Goal: Transaction & Acquisition: Purchase product/service

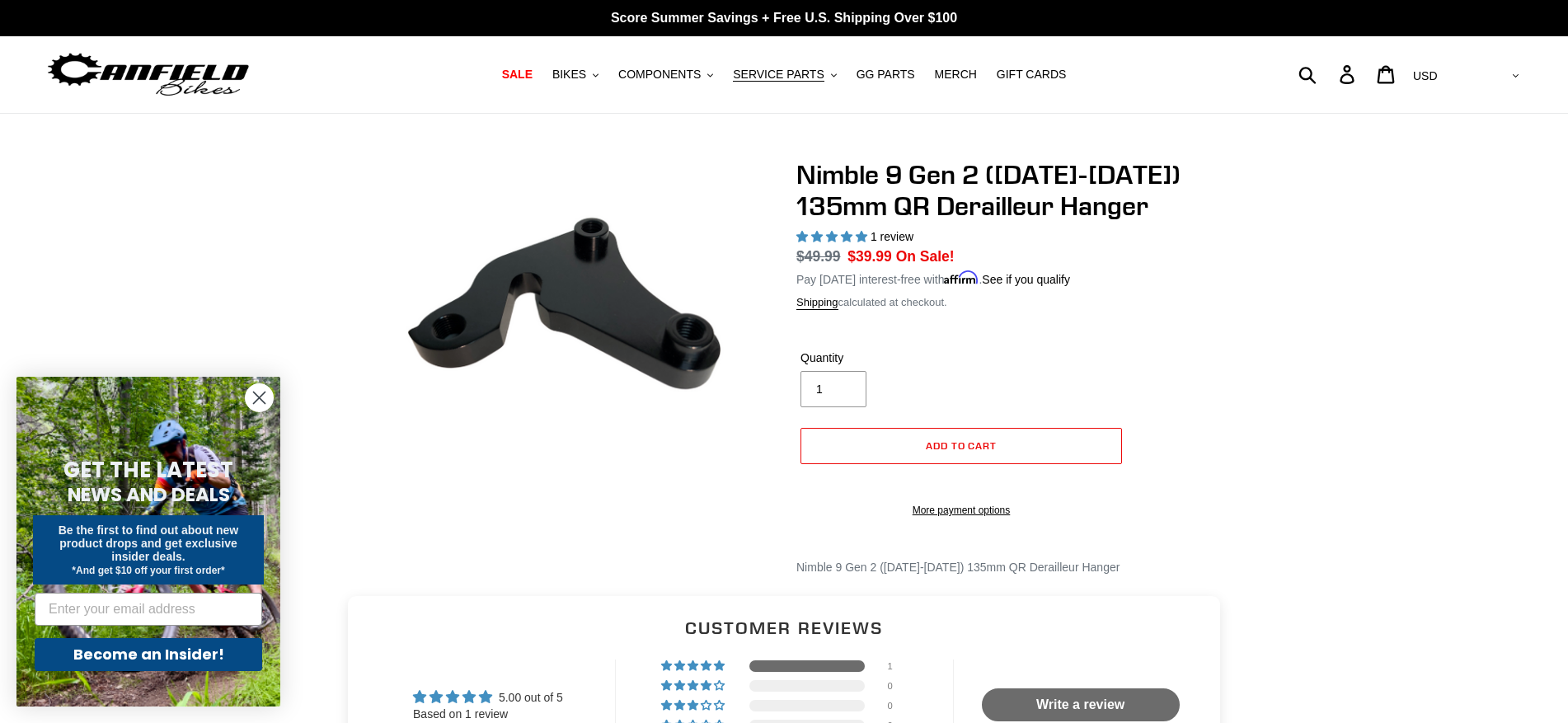
select select "highest-rating"
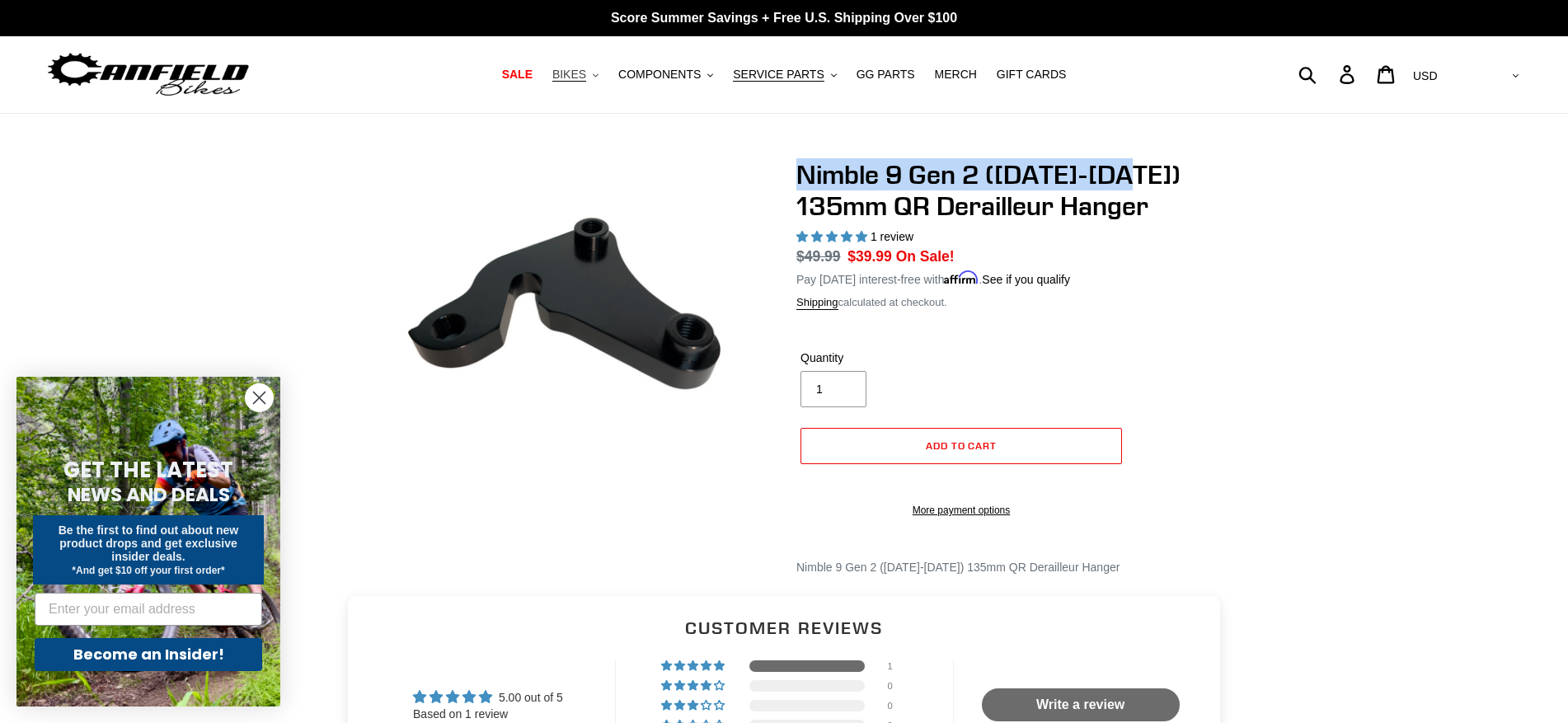
click at [587, 79] on span "BIKES" at bounding box center [569, 74] width 34 height 14
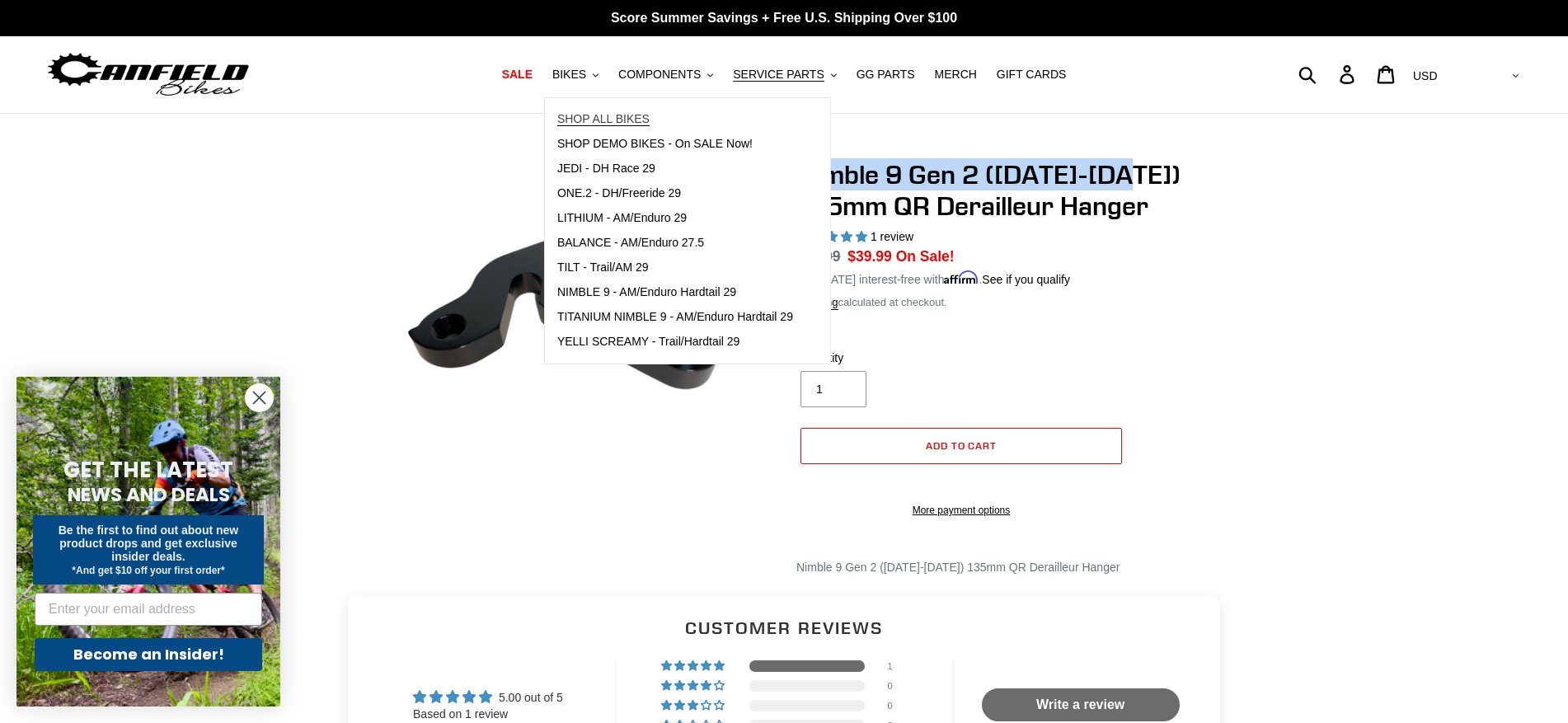
click at [593, 116] on span "SHOP ALL BIKES" at bounding box center [603, 119] width 92 height 14
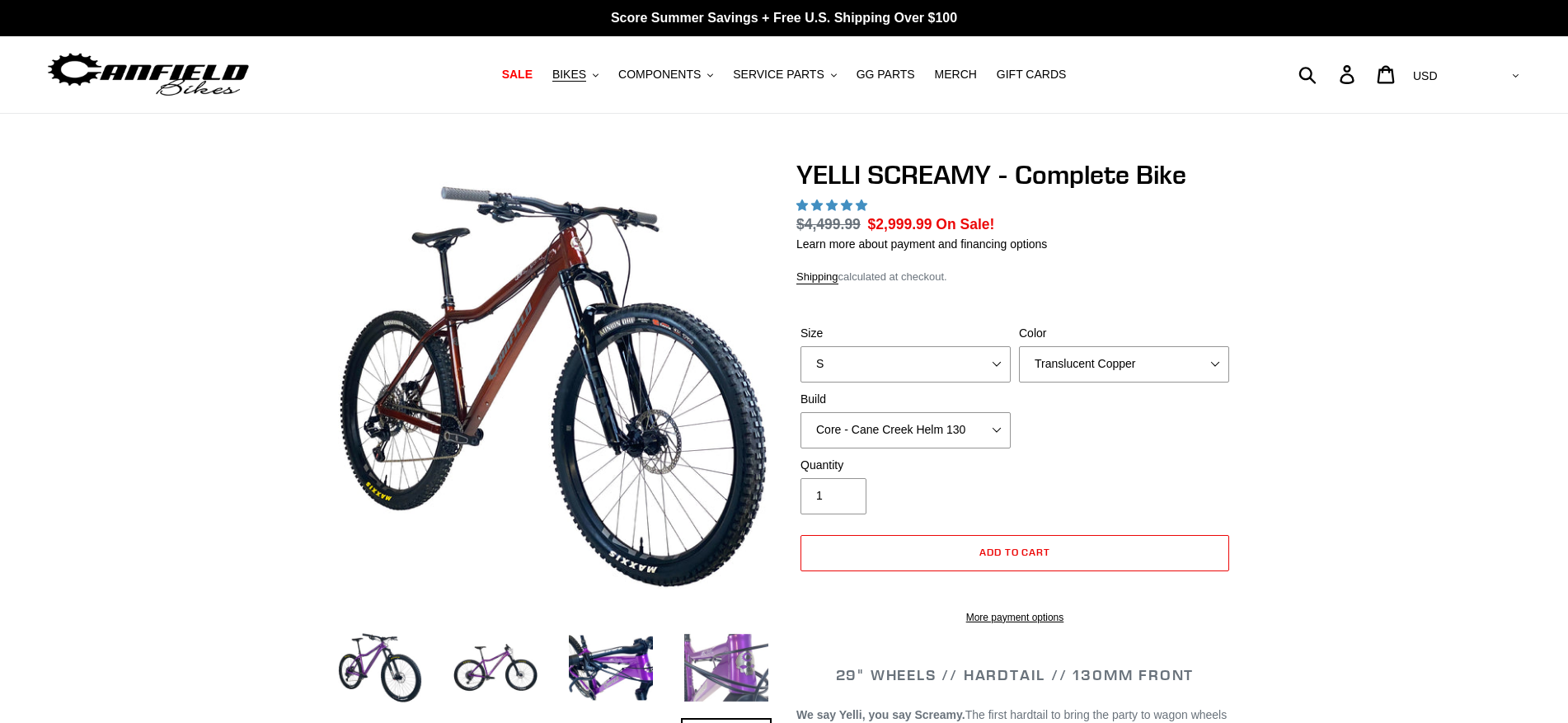
click at [738, 655] on img at bounding box center [726, 667] width 91 height 91
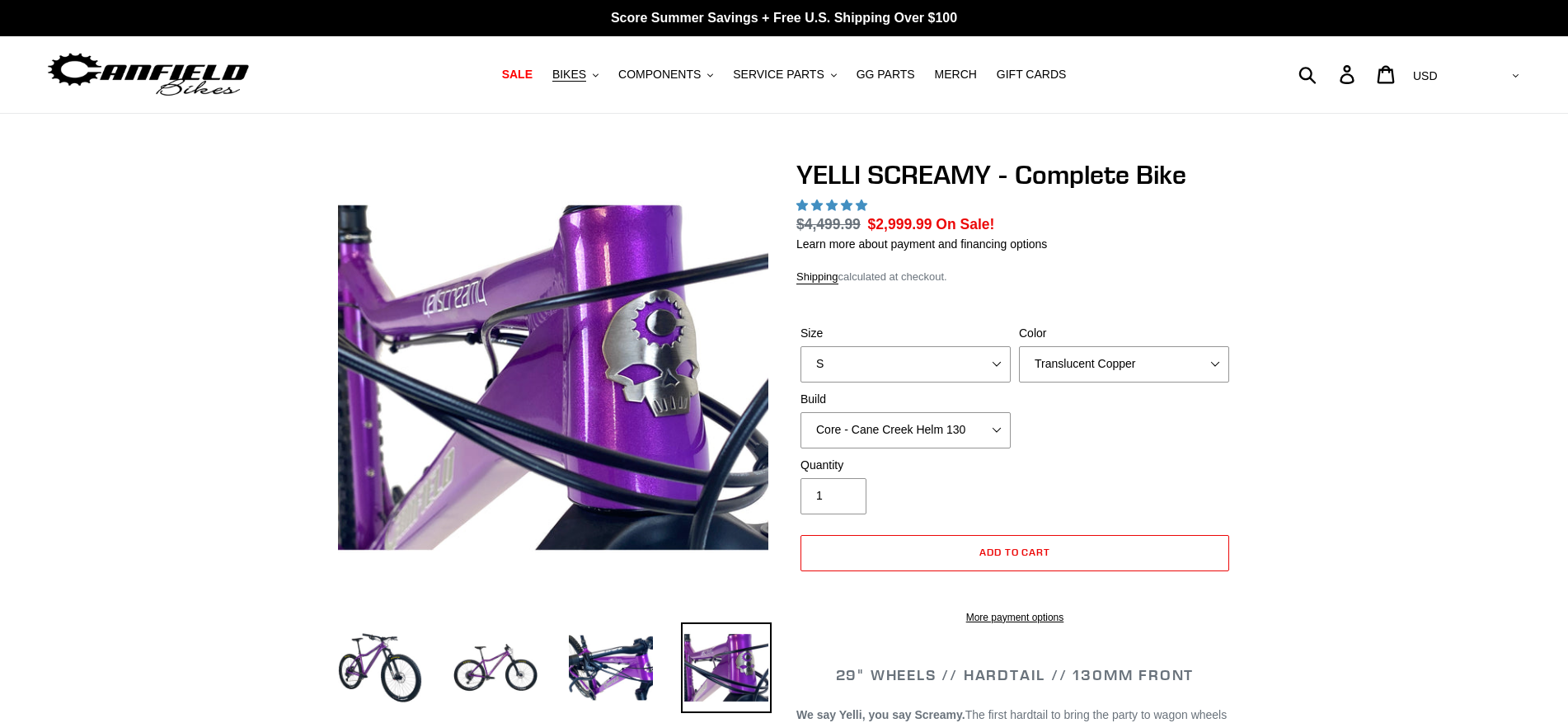
click at [666, 657] on li at bounding box center [714, 671] width 116 height 96
select select "highest-rating"
click at [624, 662] on img at bounding box center [611, 667] width 91 height 91
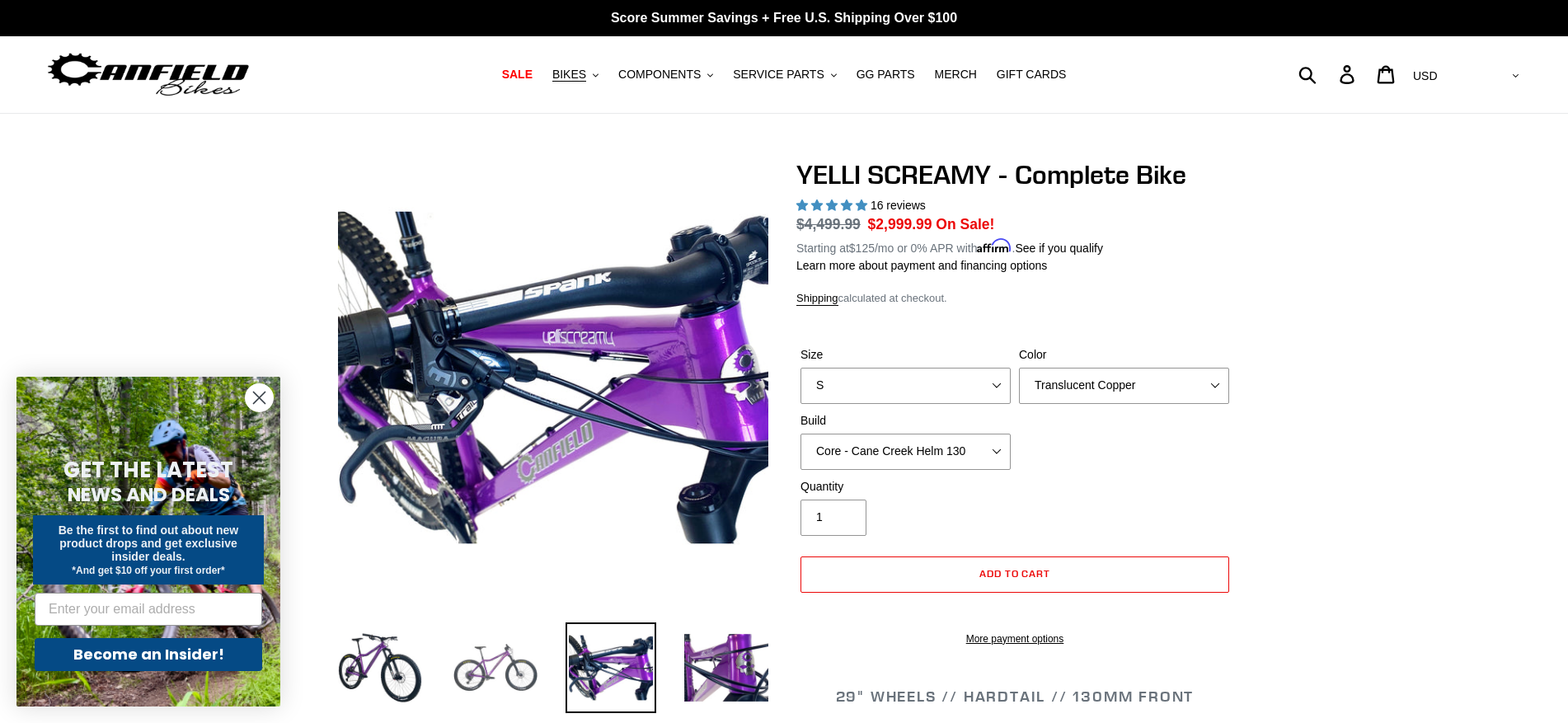
click at [497, 666] on img at bounding box center [495, 667] width 91 height 91
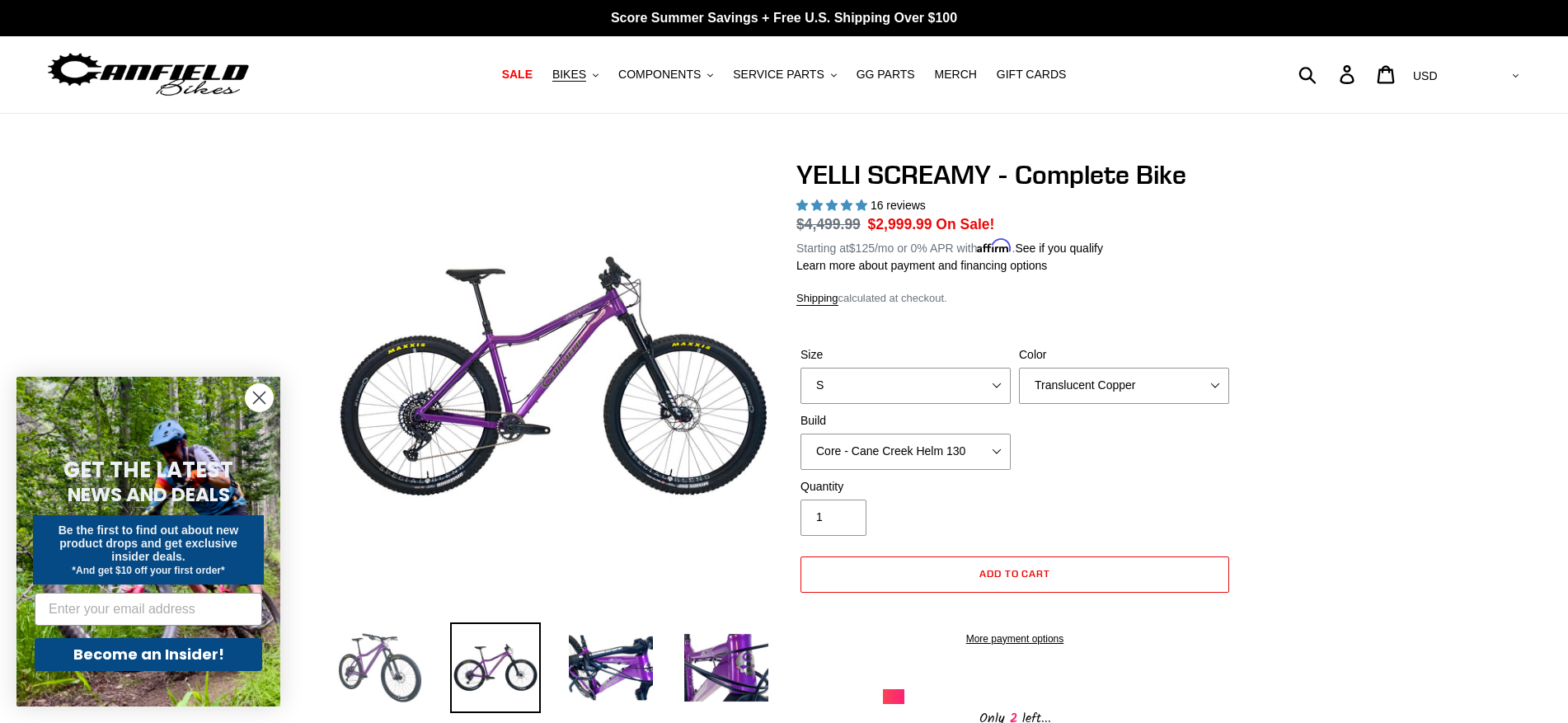
click at [362, 674] on img at bounding box center [380, 667] width 91 height 91
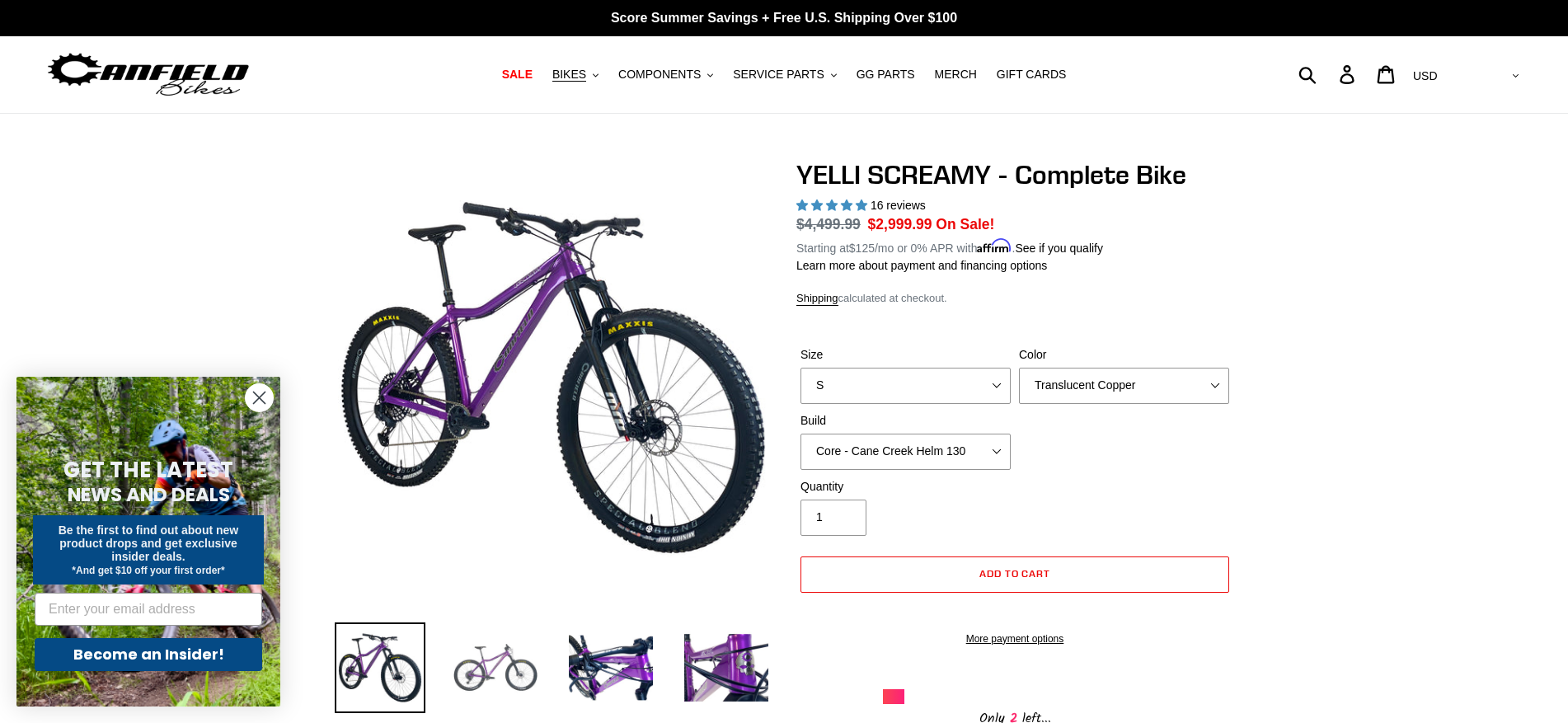
click at [457, 671] on img at bounding box center [495, 667] width 91 height 91
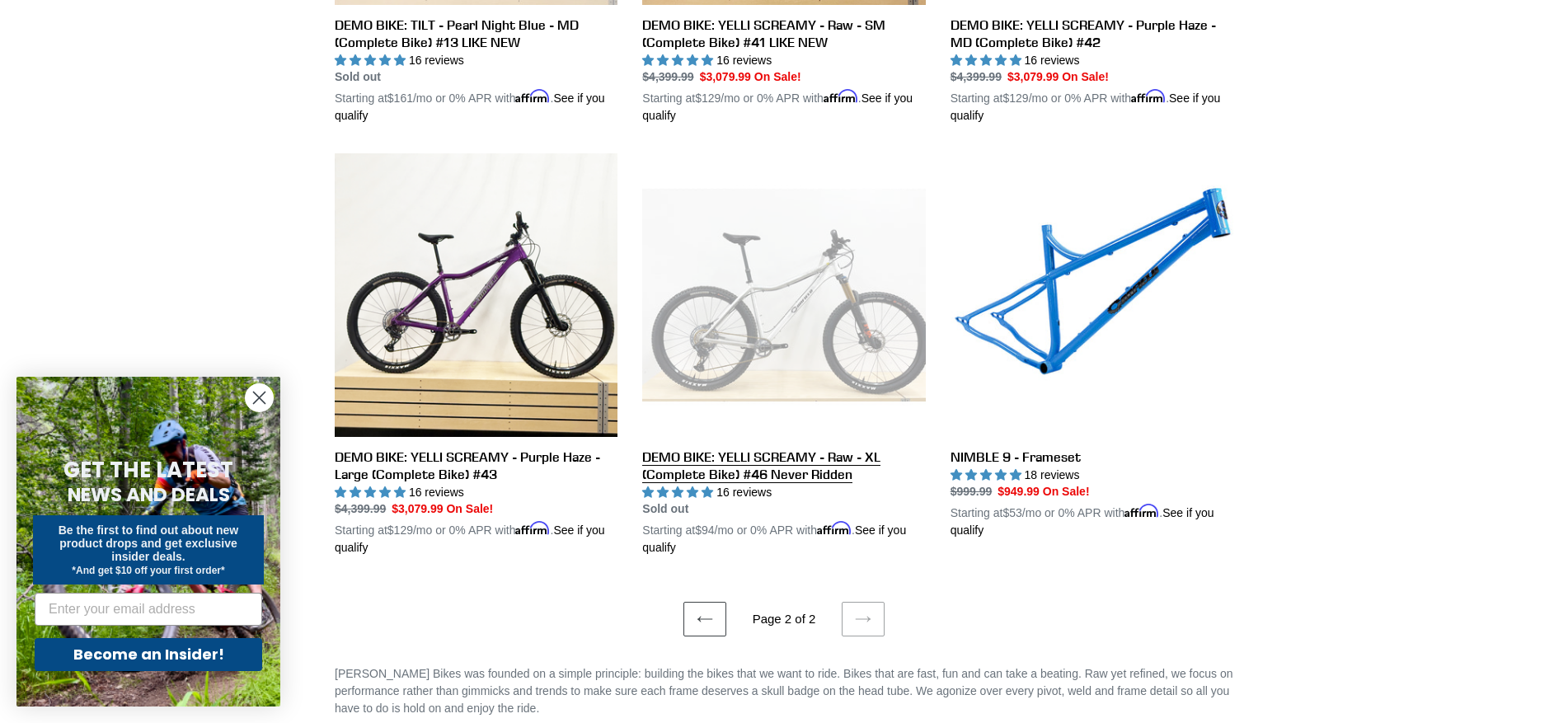
scroll to position [1695, 0]
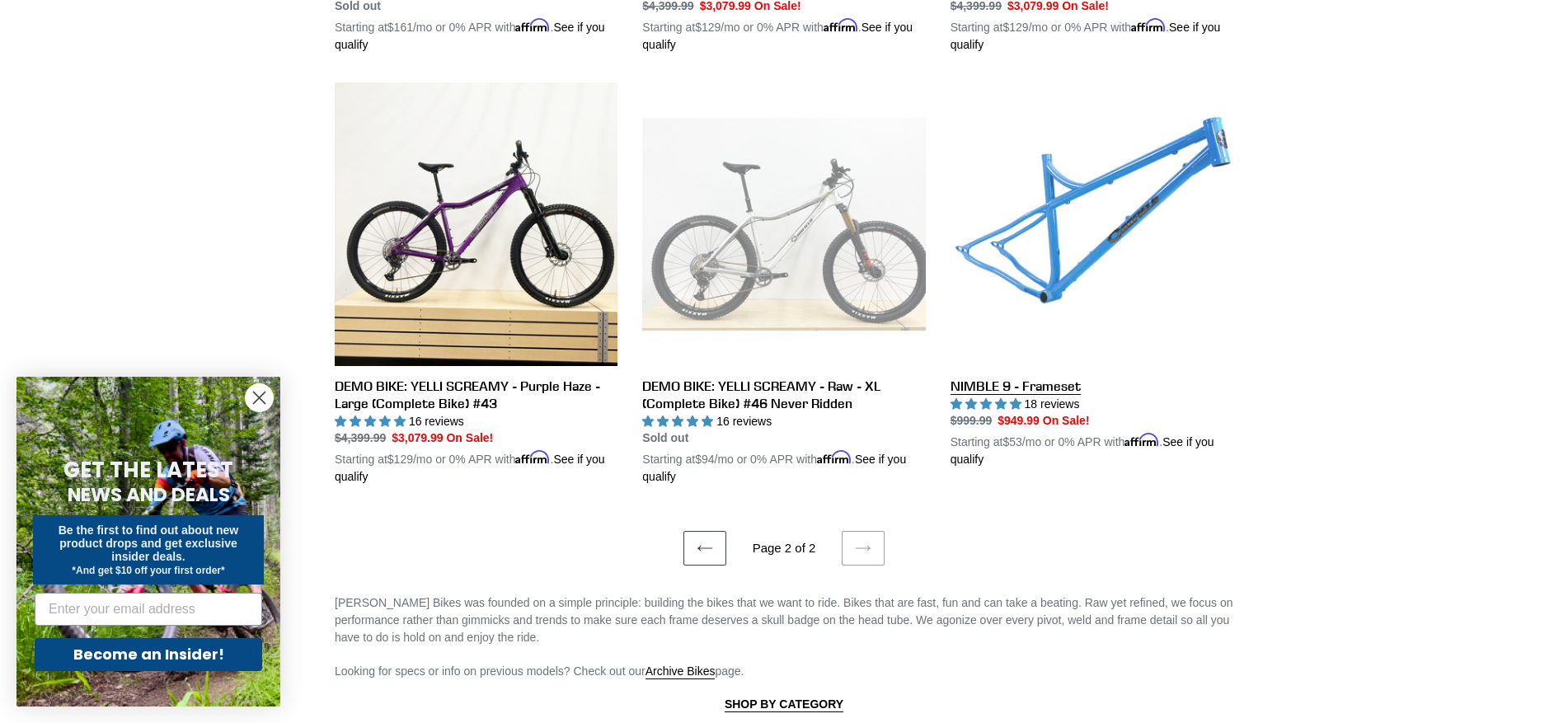
click at [1031, 376] on link "NIMBLE 9 - Frameset" at bounding box center [1091, 275] width 282 height 386
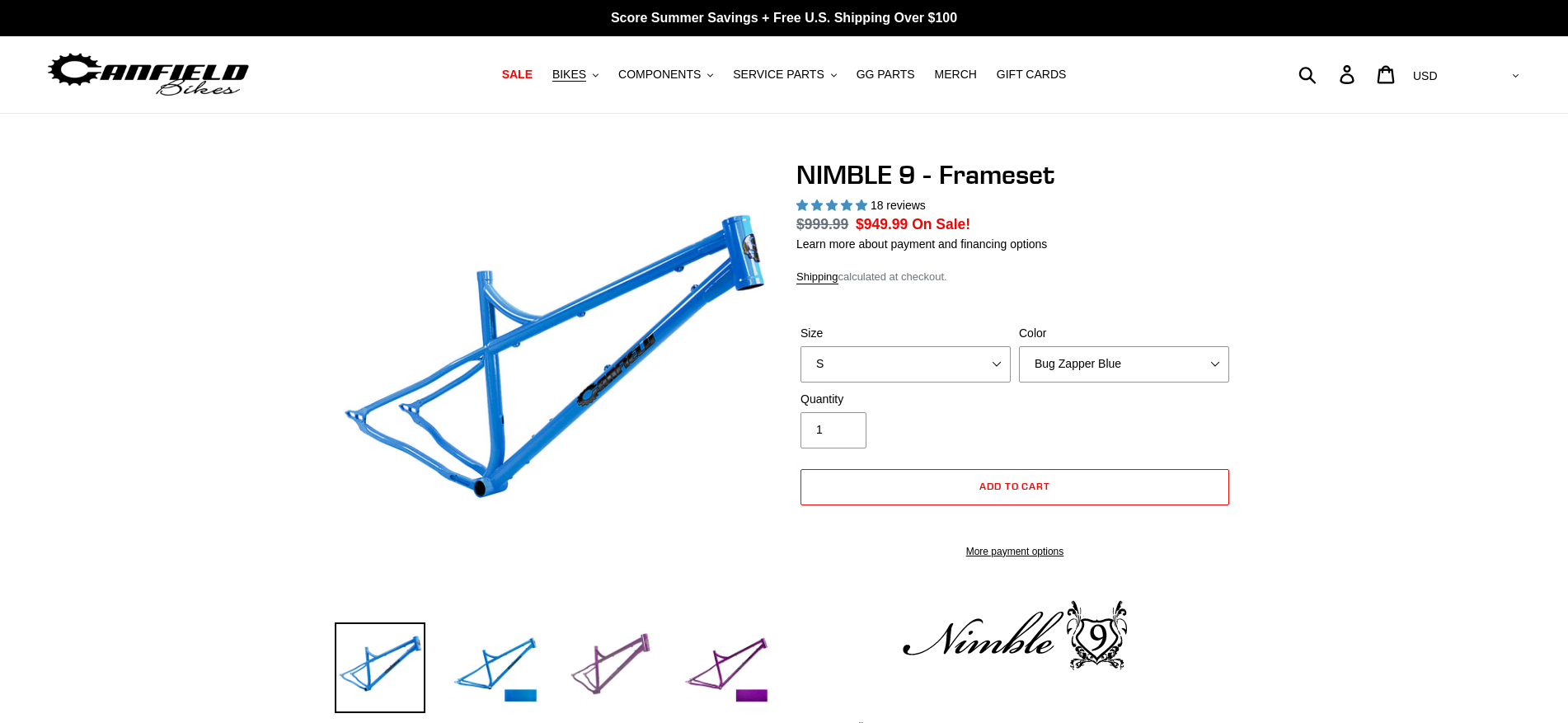
click at [632, 651] on img at bounding box center [611, 667] width 91 height 91
select select "highest-rating"
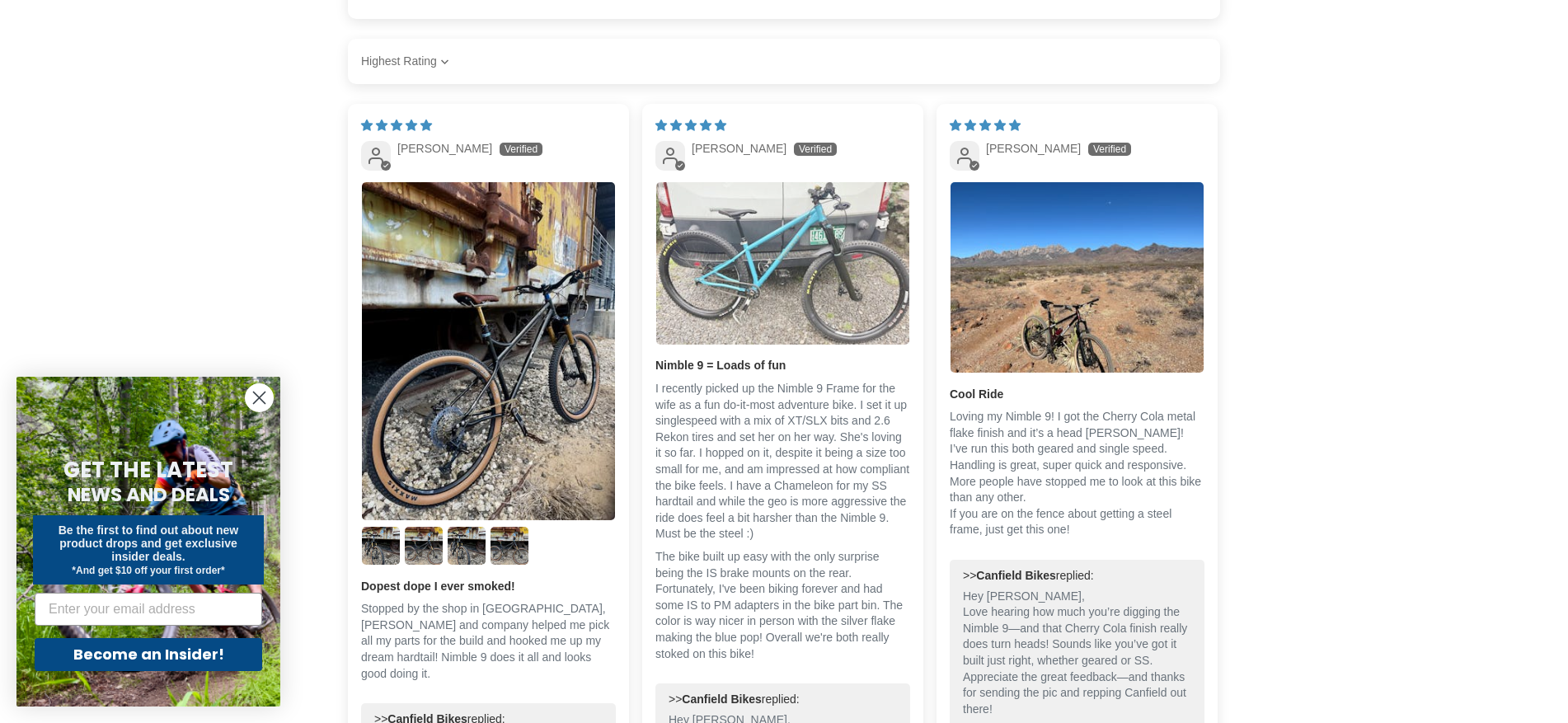
scroll to position [2600, 0]
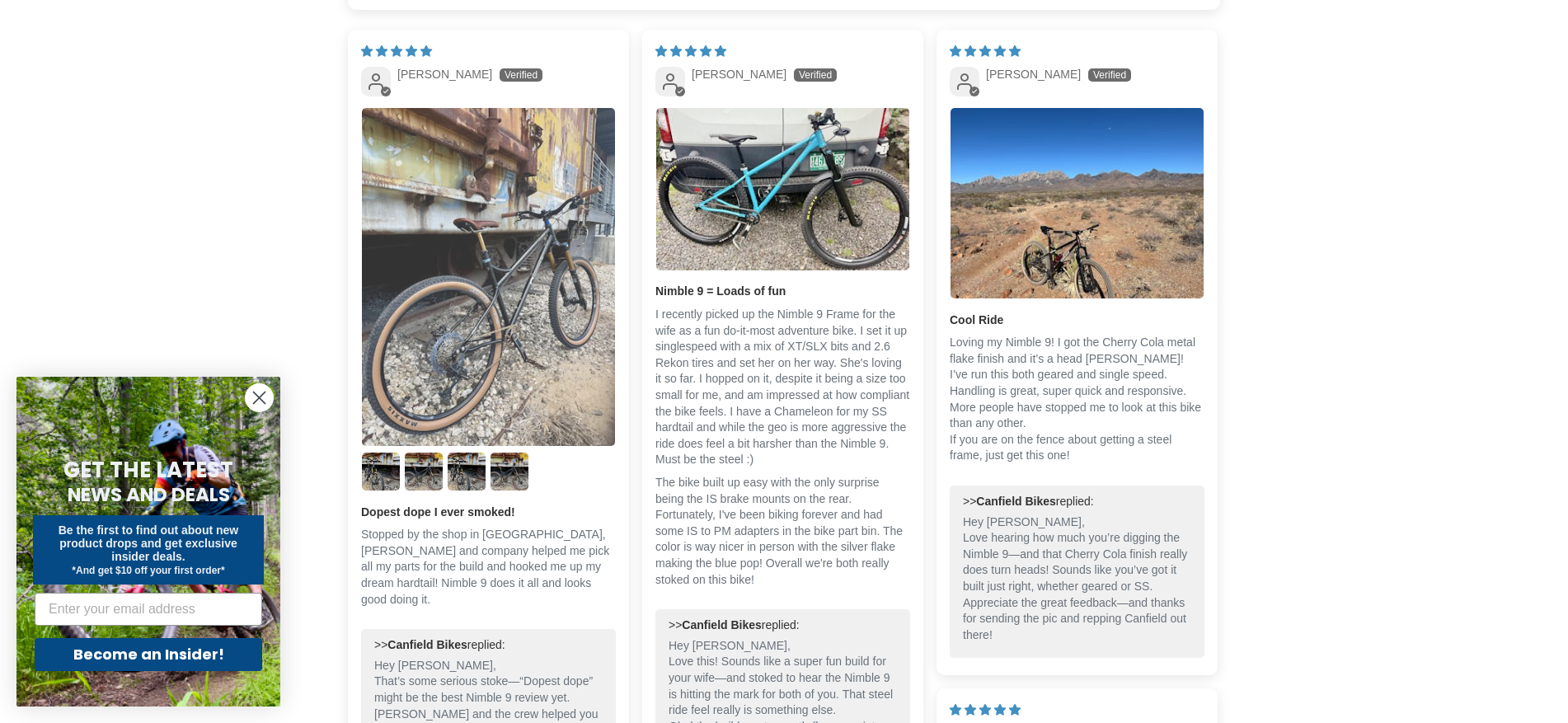
click at [507, 398] on img "Link to user picture 1" at bounding box center [488, 277] width 253 height 338
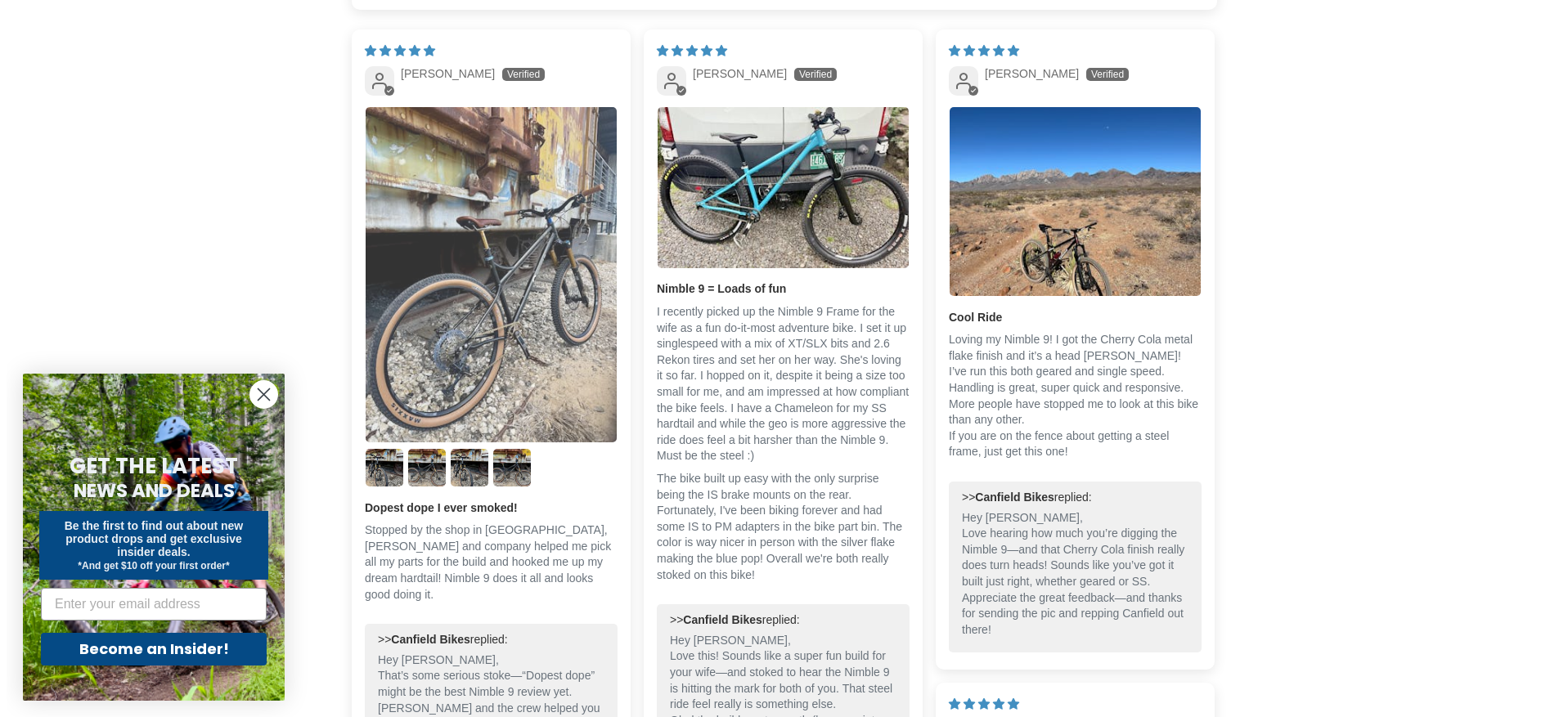
scroll to position [0, 0]
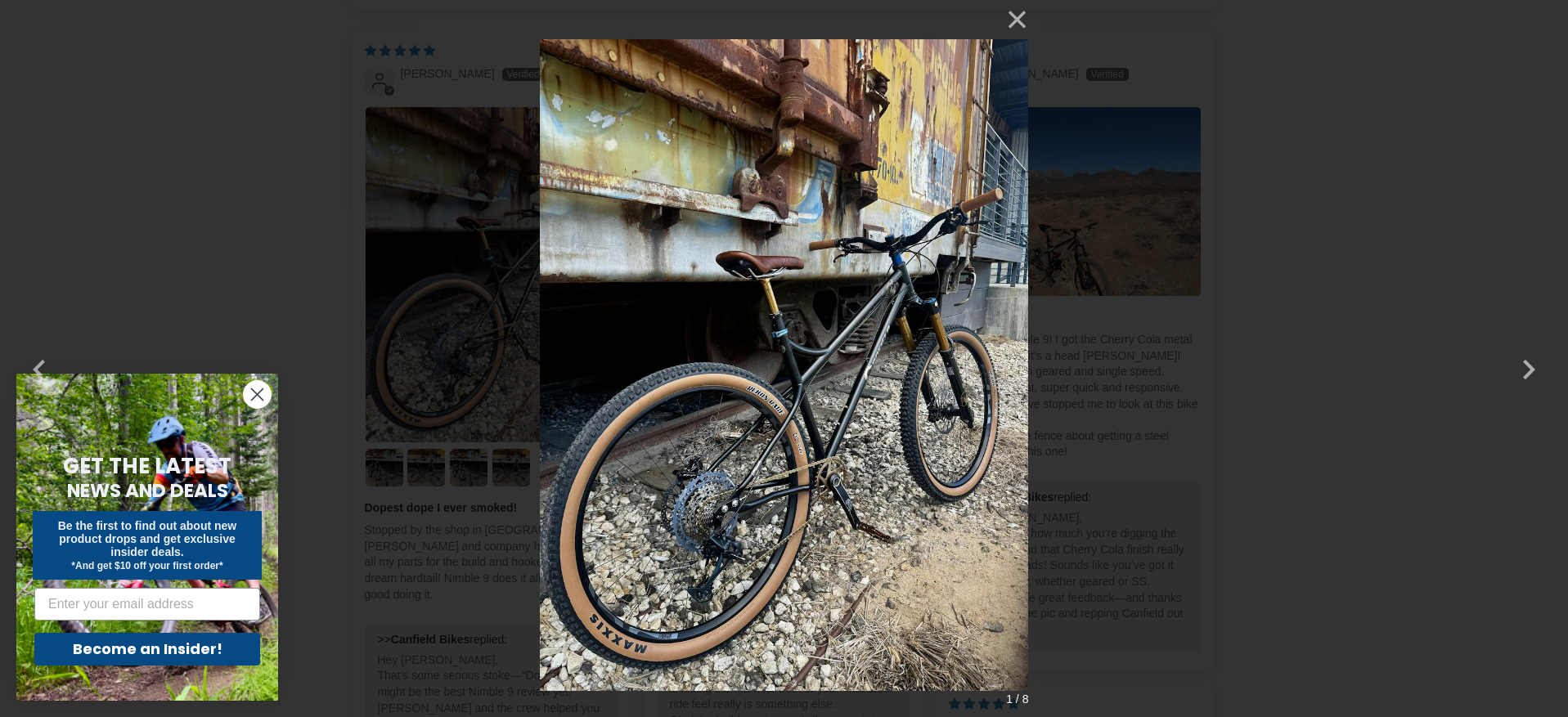
click at [742, 500] on img at bounding box center [784, 358] width 489 height 717
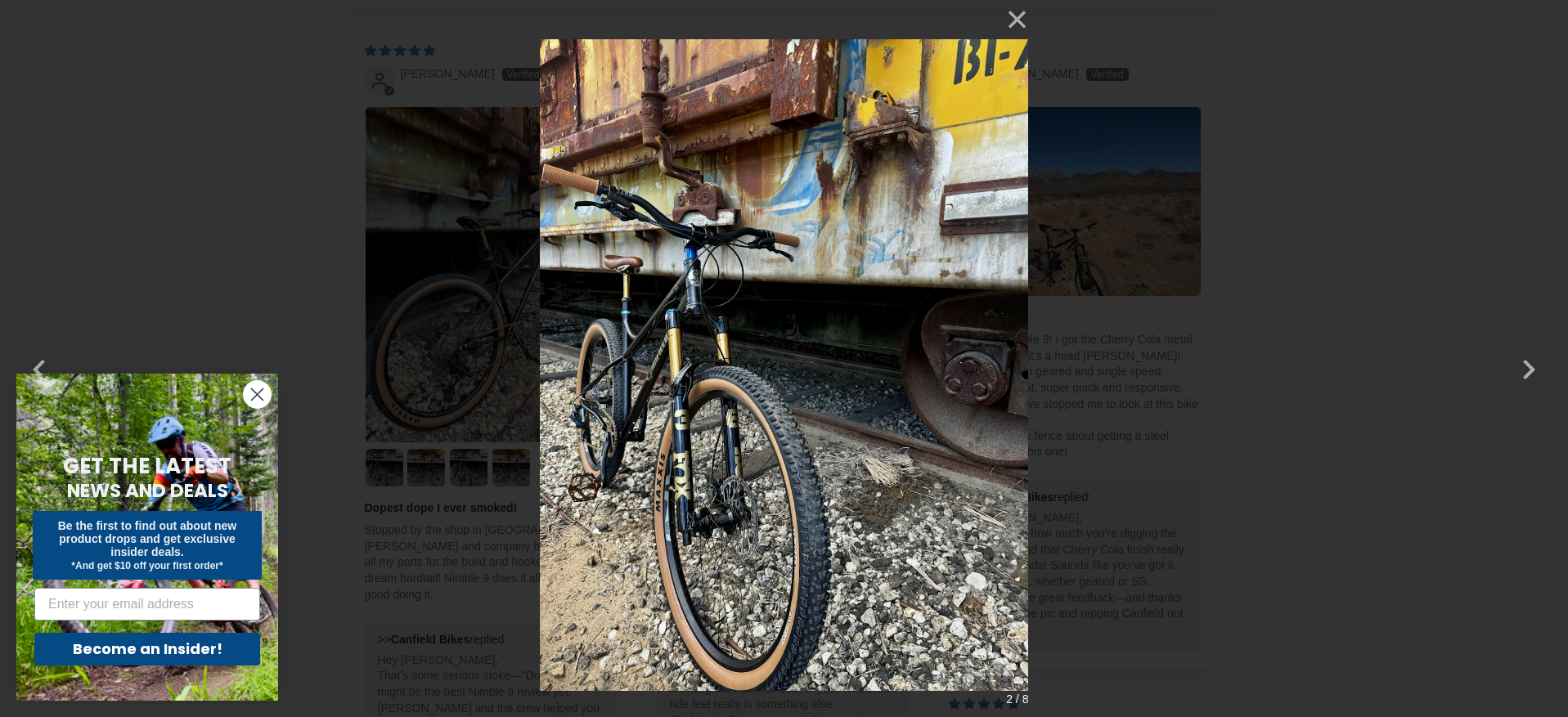
click at [717, 475] on img at bounding box center [784, 358] width 489 height 717
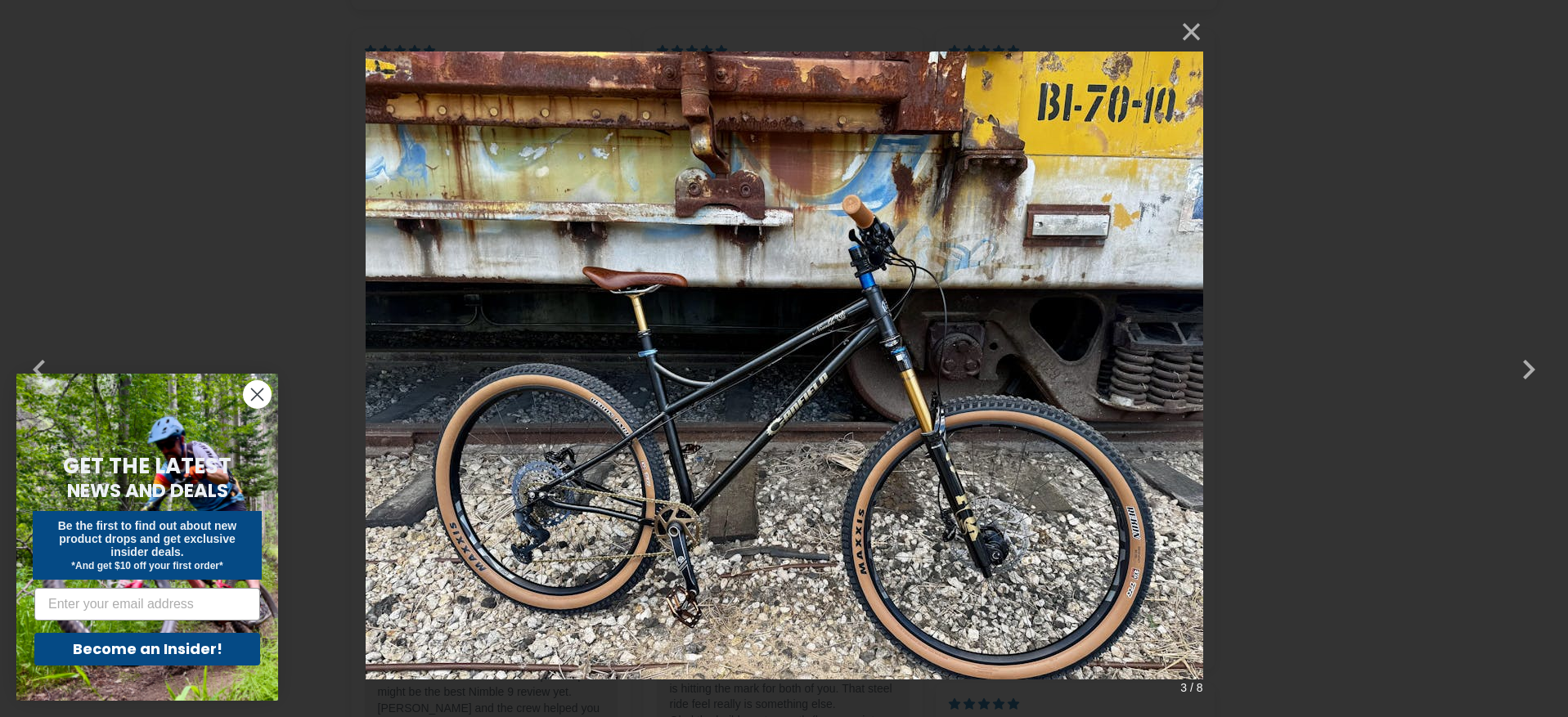
click at [717, 475] on img at bounding box center [784, 358] width 837 height 693
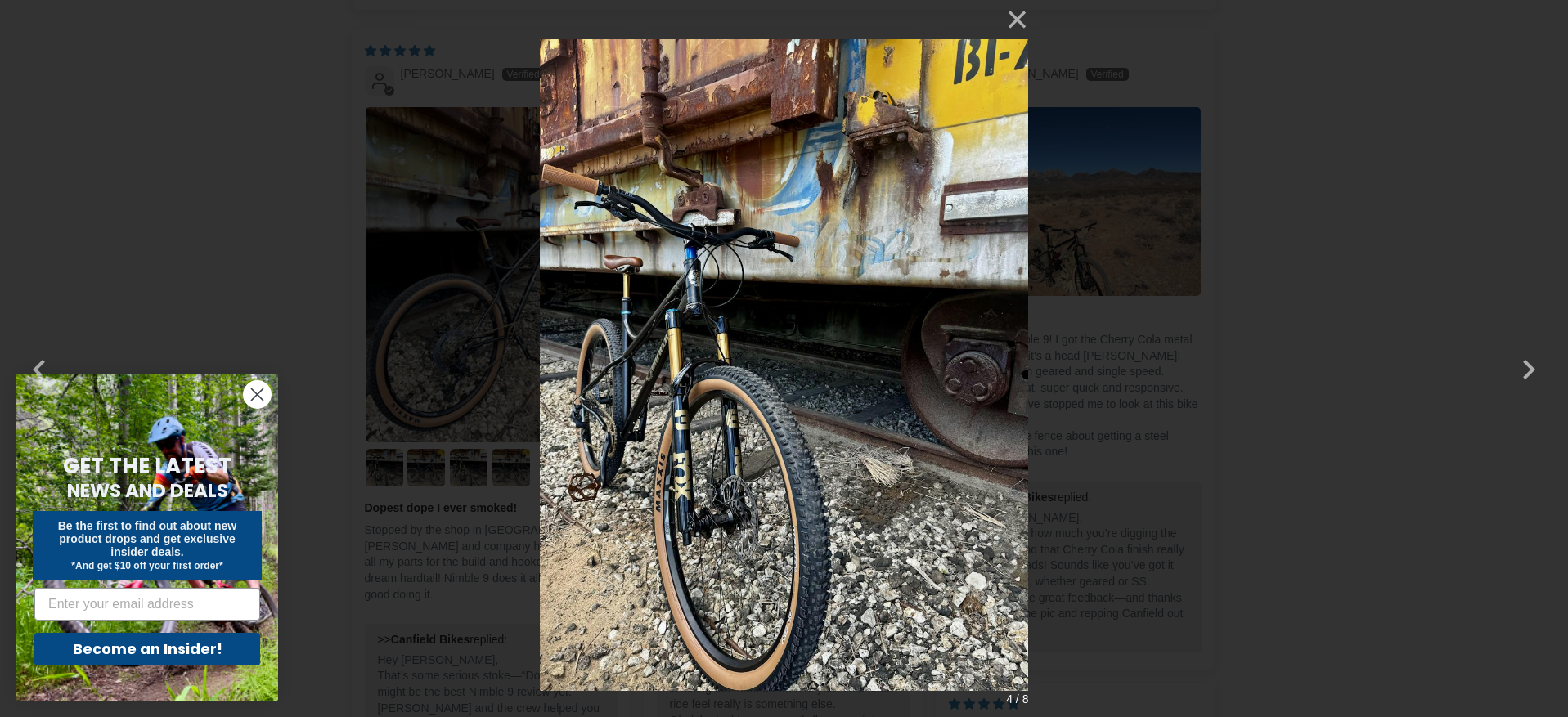
click at [717, 475] on img at bounding box center [784, 358] width 489 height 717
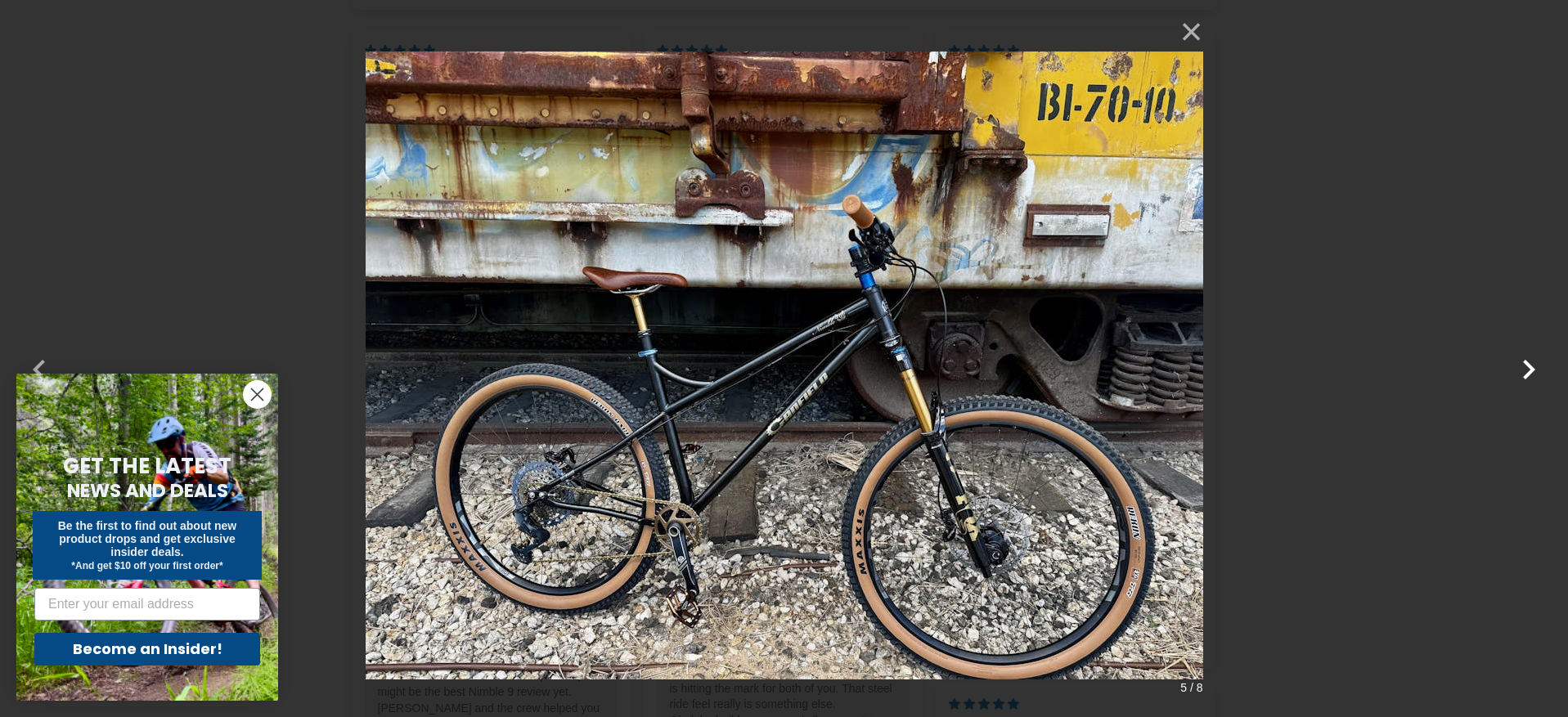
click at [1529, 364] on button "button" at bounding box center [1529, 359] width 40 height 40
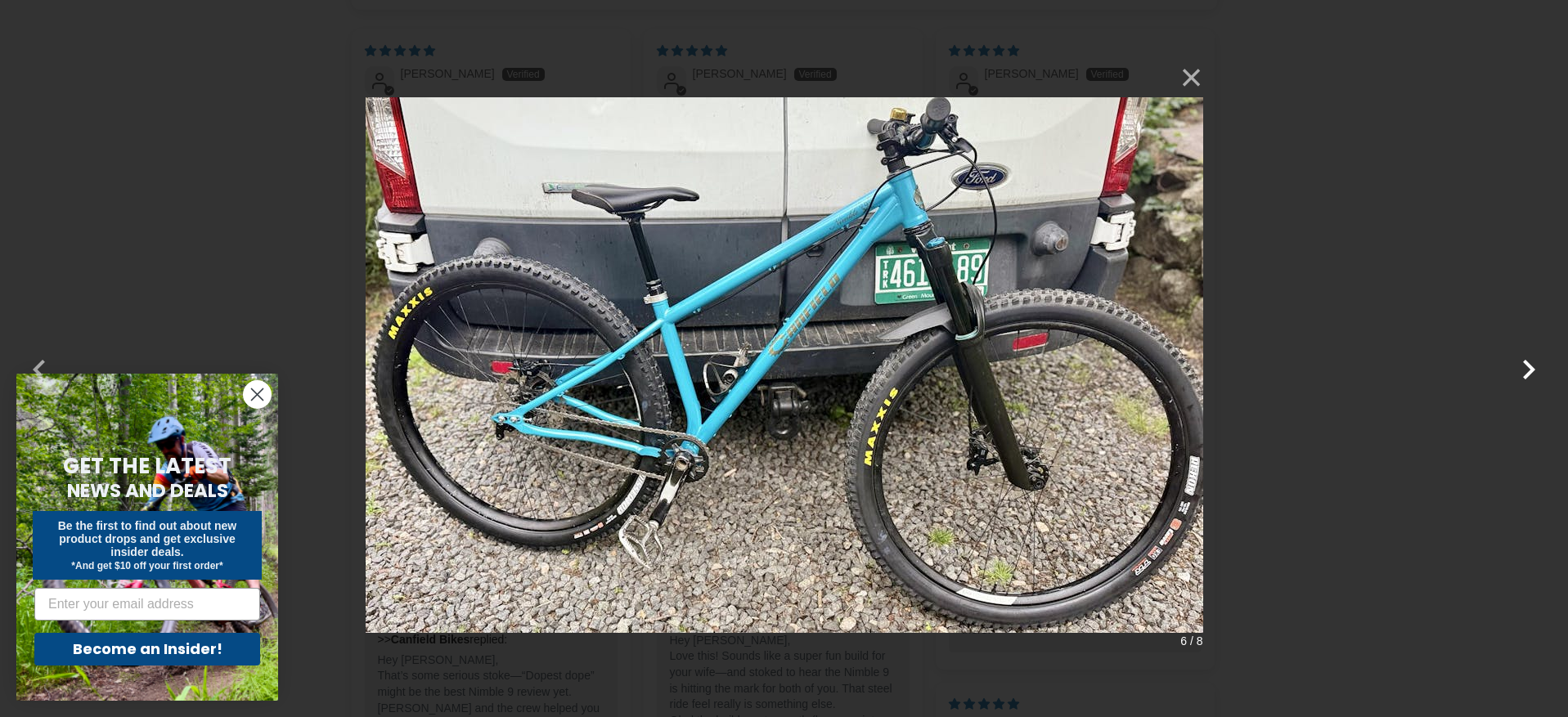
click at [1529, 364] on button "button" at bounding box center [1529, 359] width 40 height 40
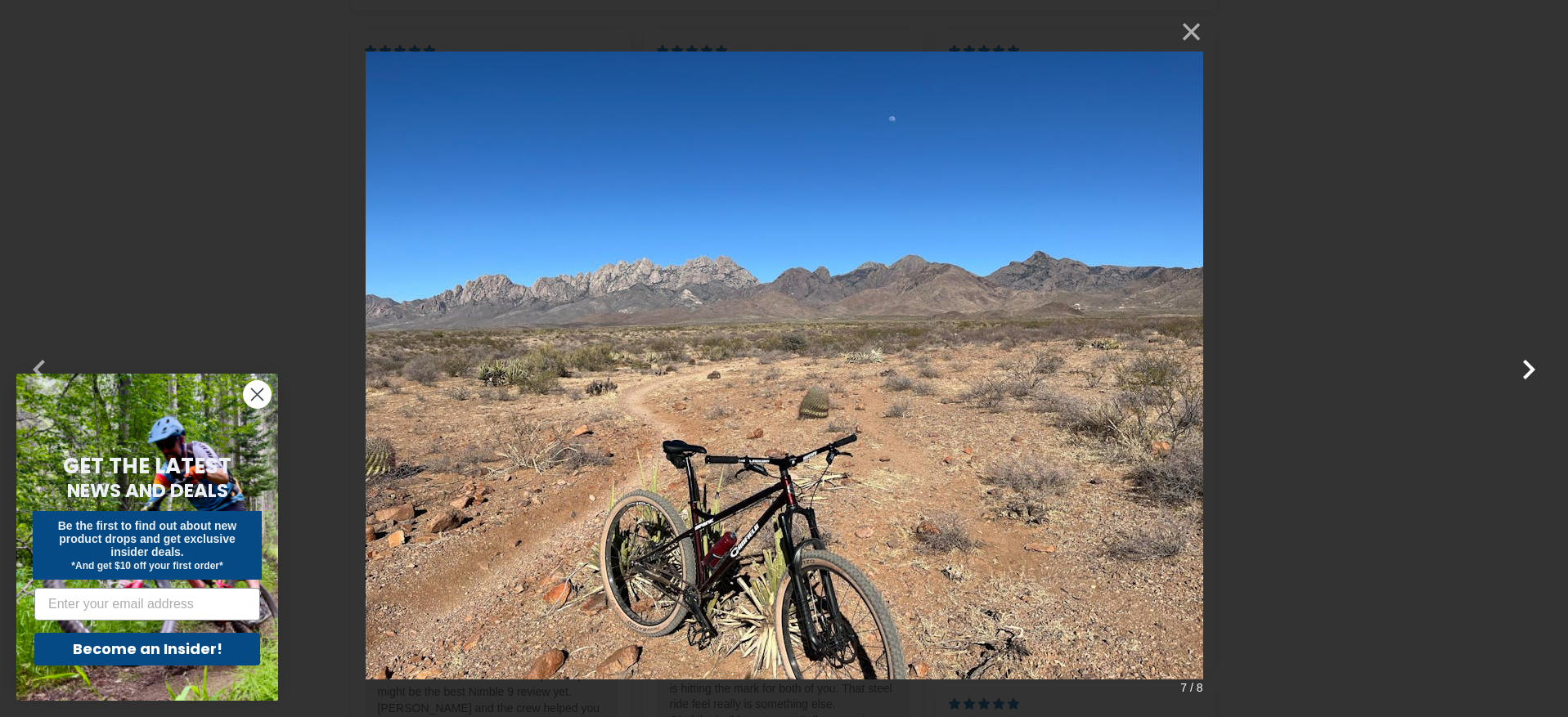
click at [1529, 364] on button "button" at bounding box center [1529, 359] width 40 height 40
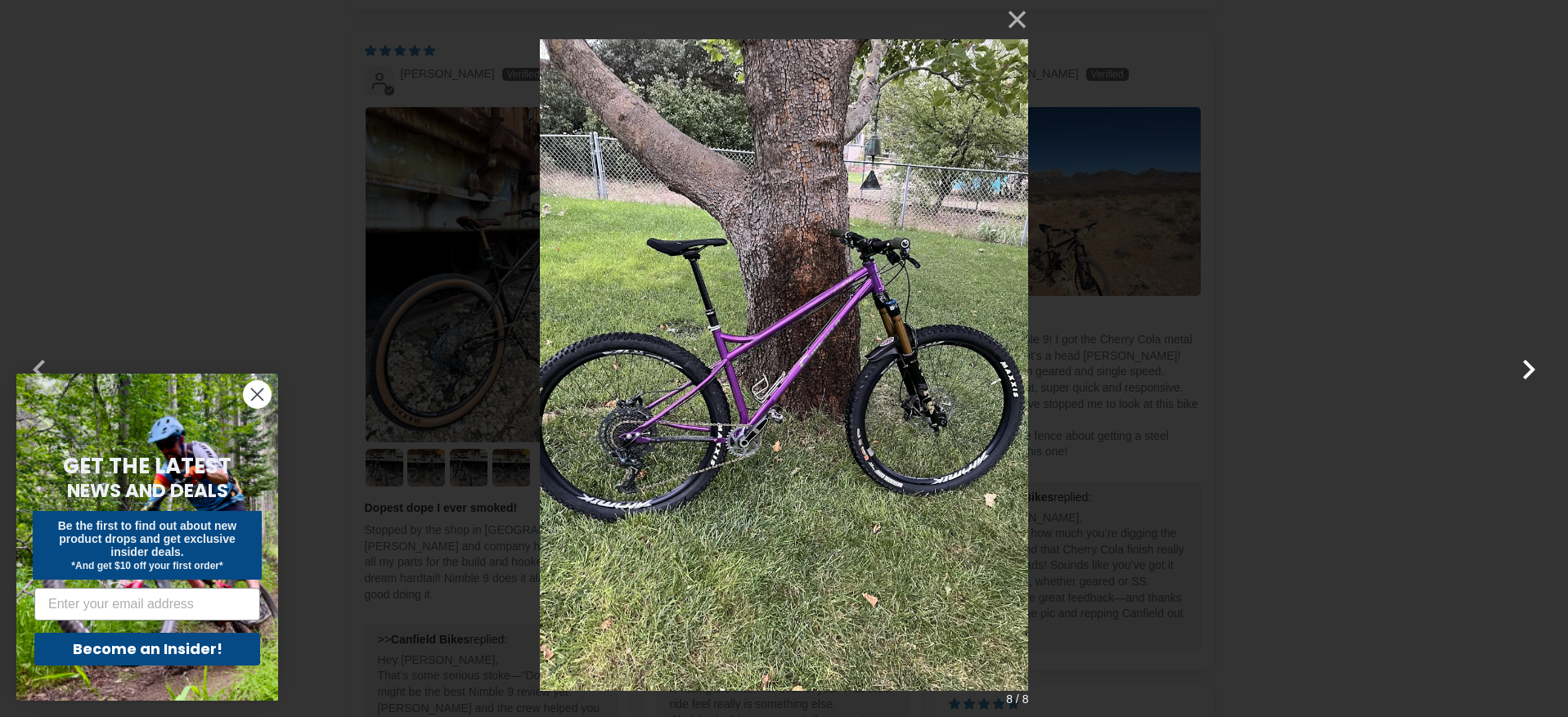
click at [1529, 364] on button "button" at bounding box center [1529, 359] width 40 height 40
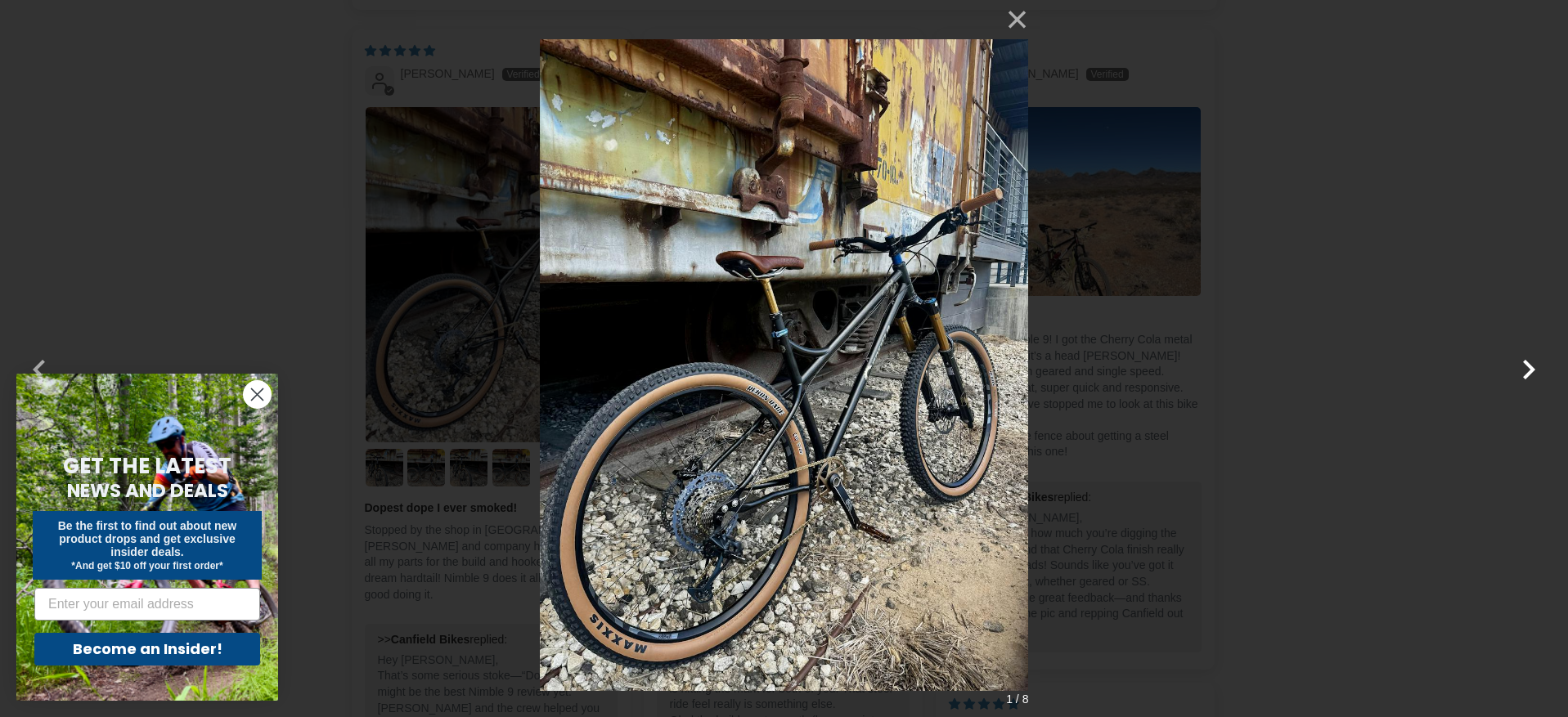
click at [1529, 364] on button "button" at bounding box center [1529, 359] width 40 height 40
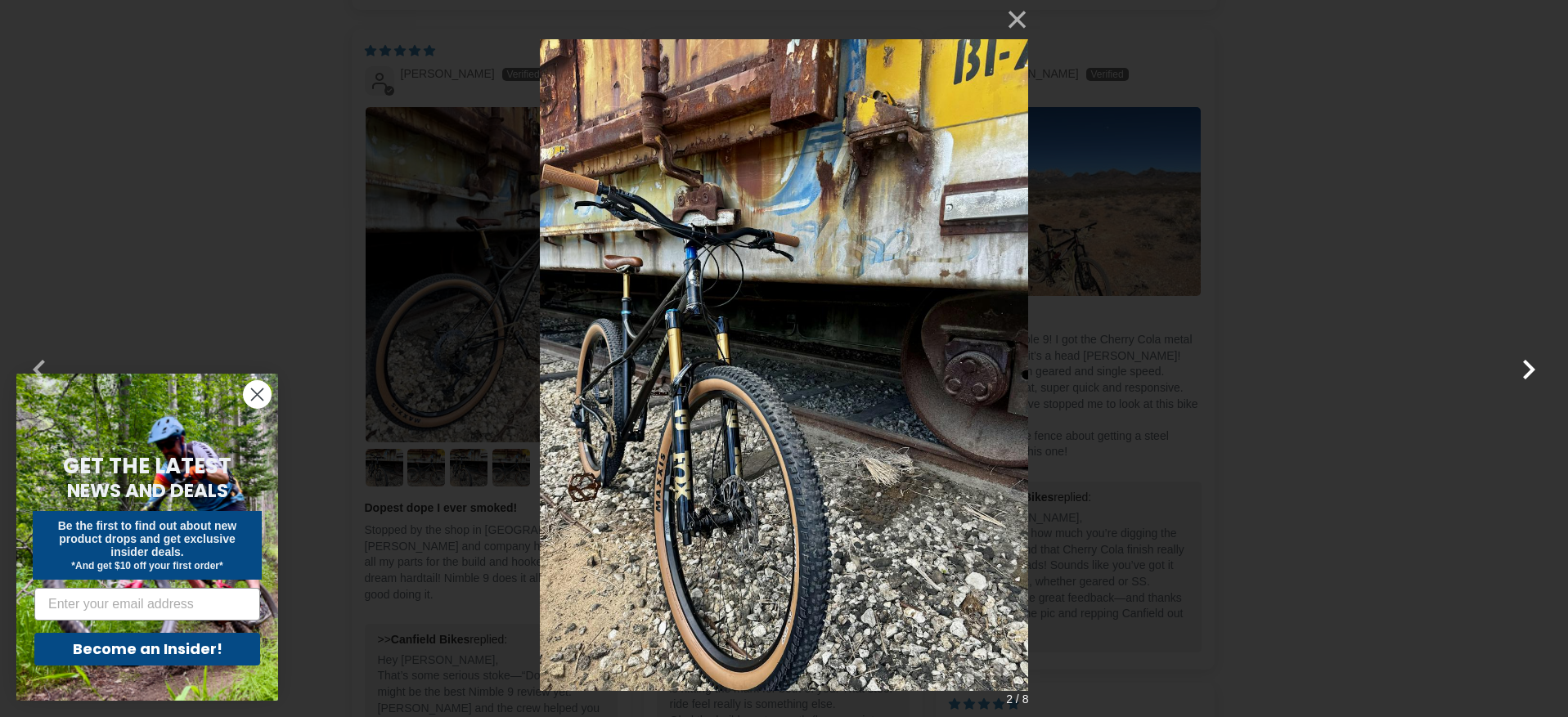
click at [1529, 364] on button "button" at bounding box center [1529, 359] width 40 height 40
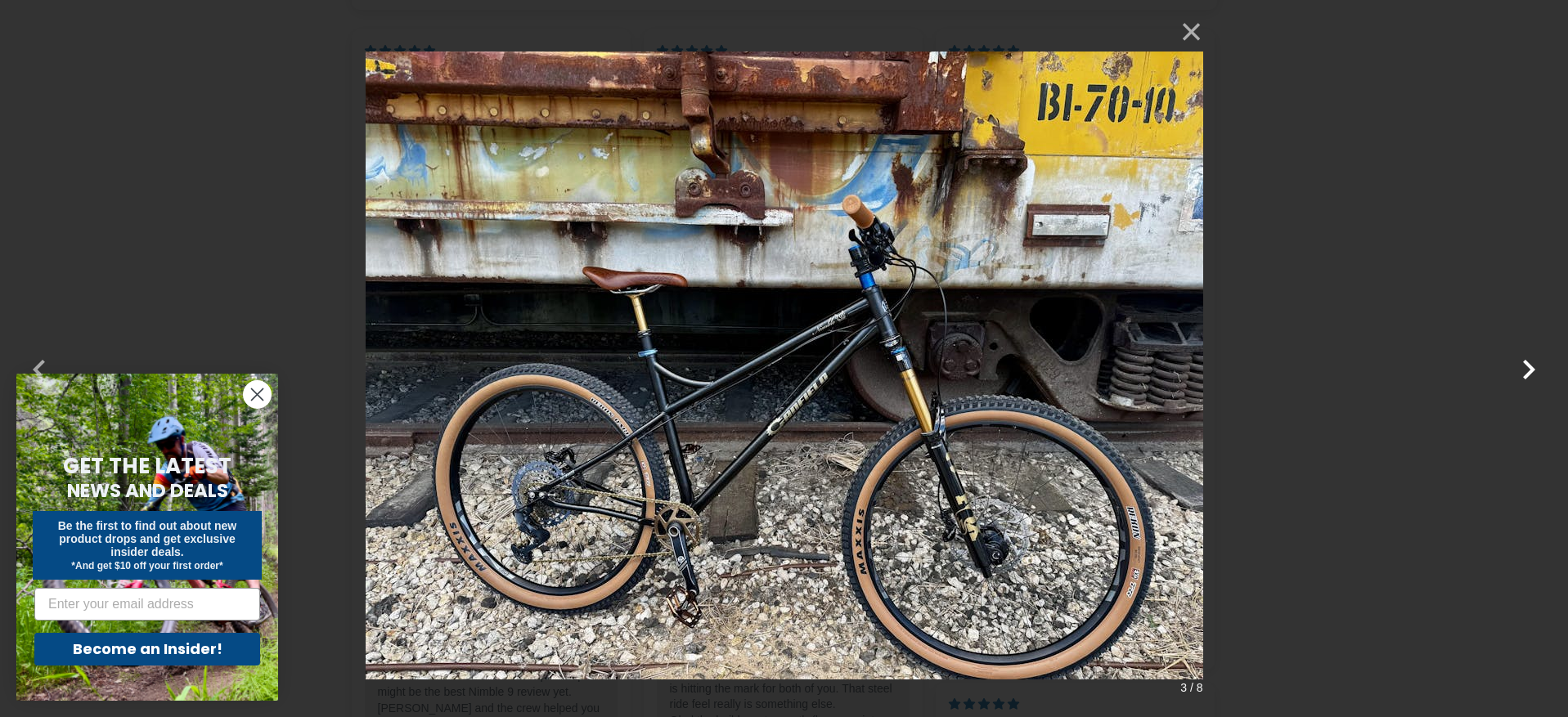
click at [1529, 364] on button "button" at bounding box center [1529, 359] width 40 height 40
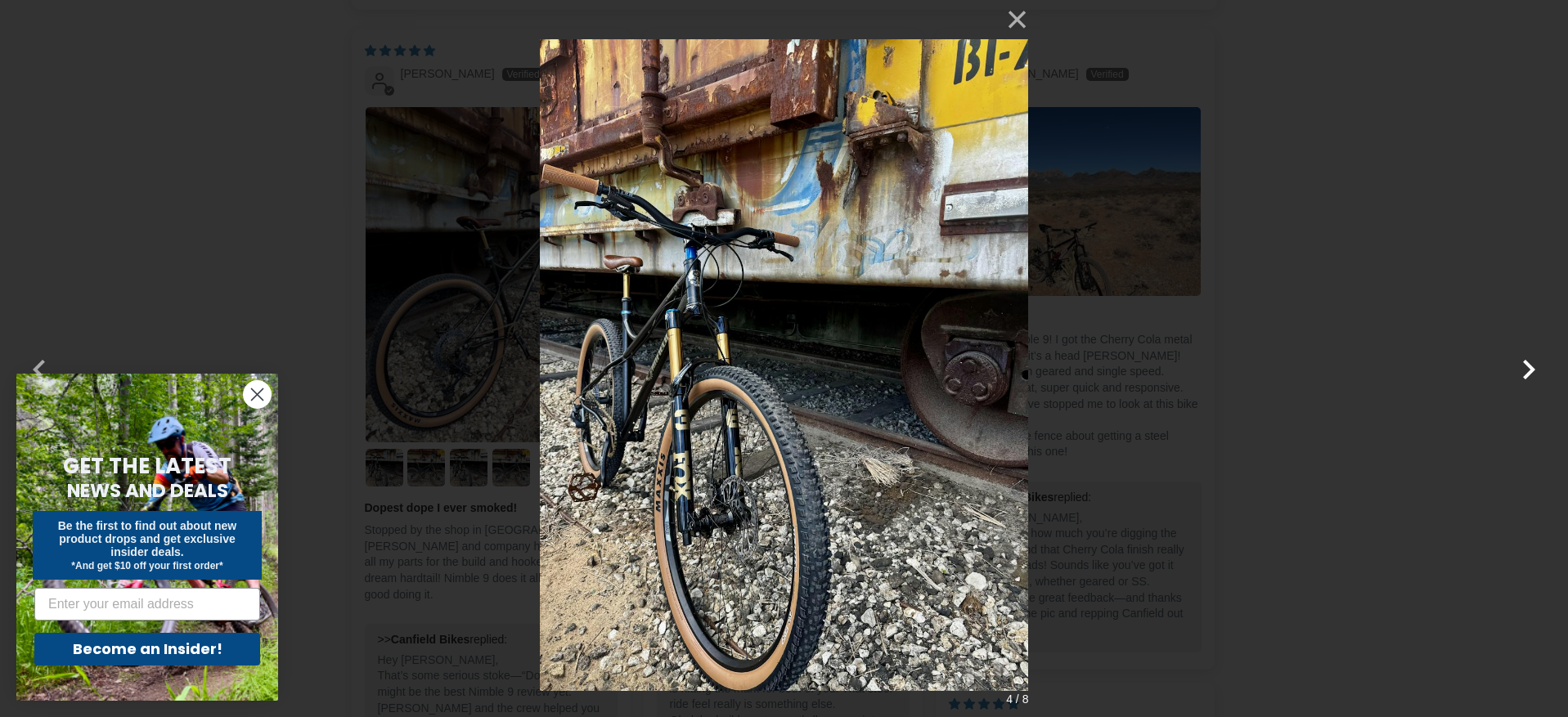
click at [1529, 364] on button "button" at bounding box center [1529, 359] width 40 height 40
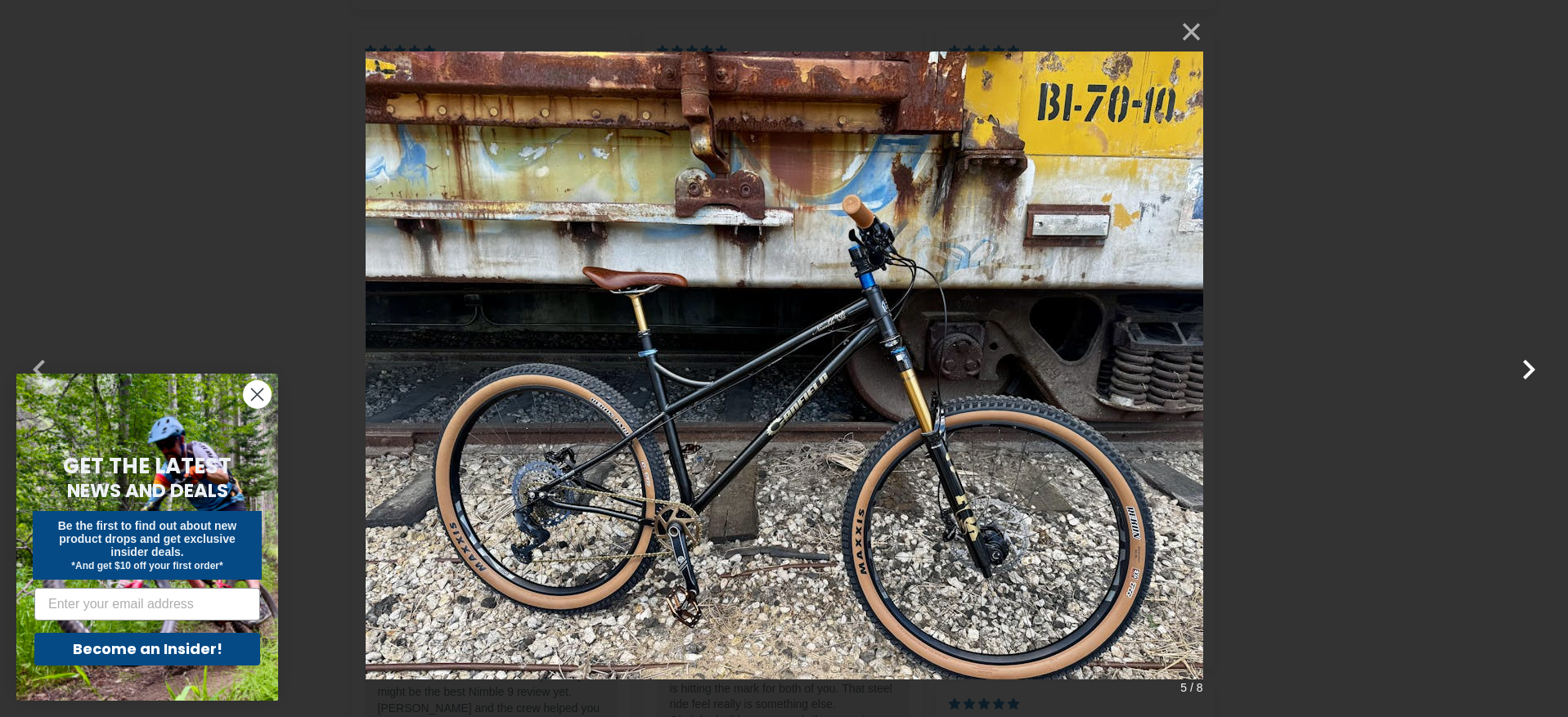
click at [1529, 364] on button "button" at bounding box center [1529, 359] width 40 height 40
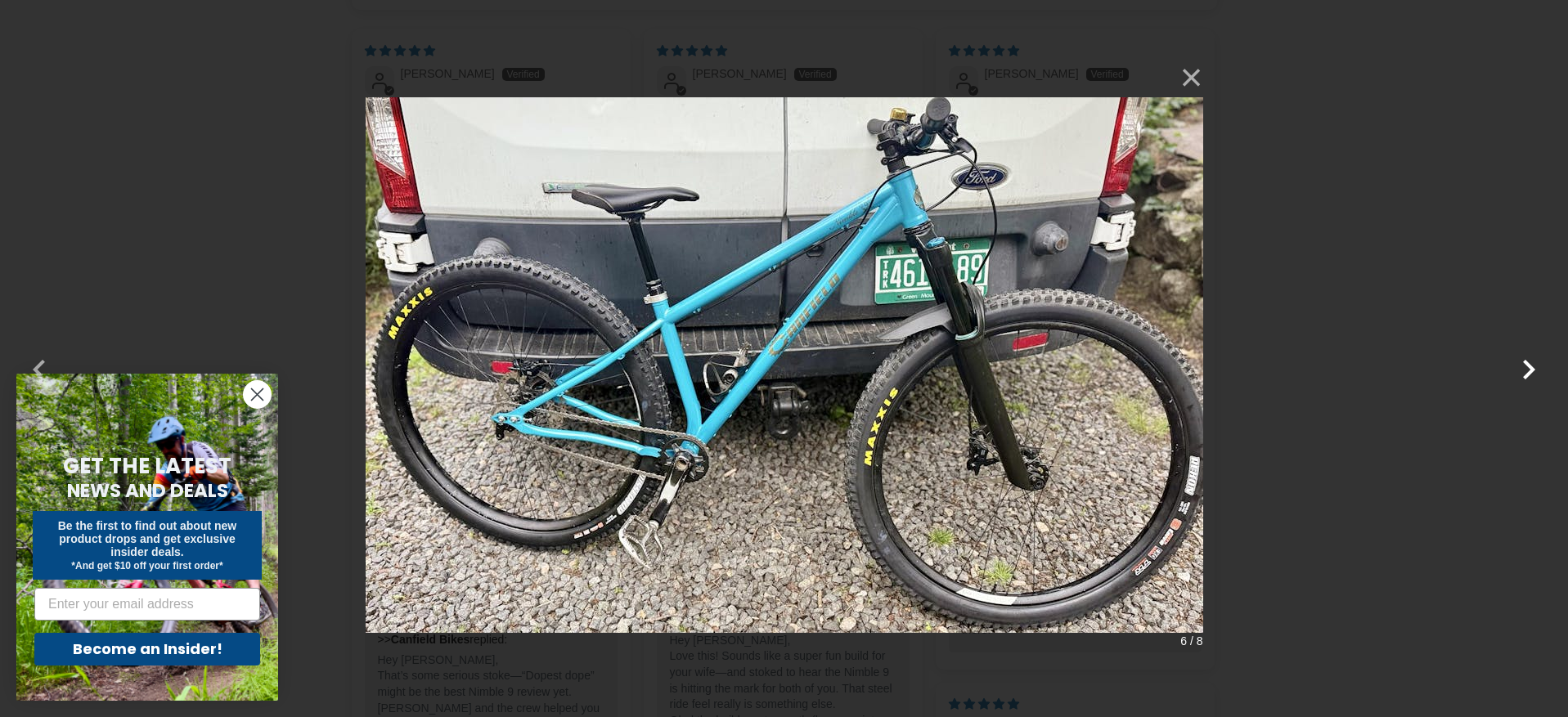
click at [1529, 364] on button "button" at bounding box center [1529, 359] width 40 height 40
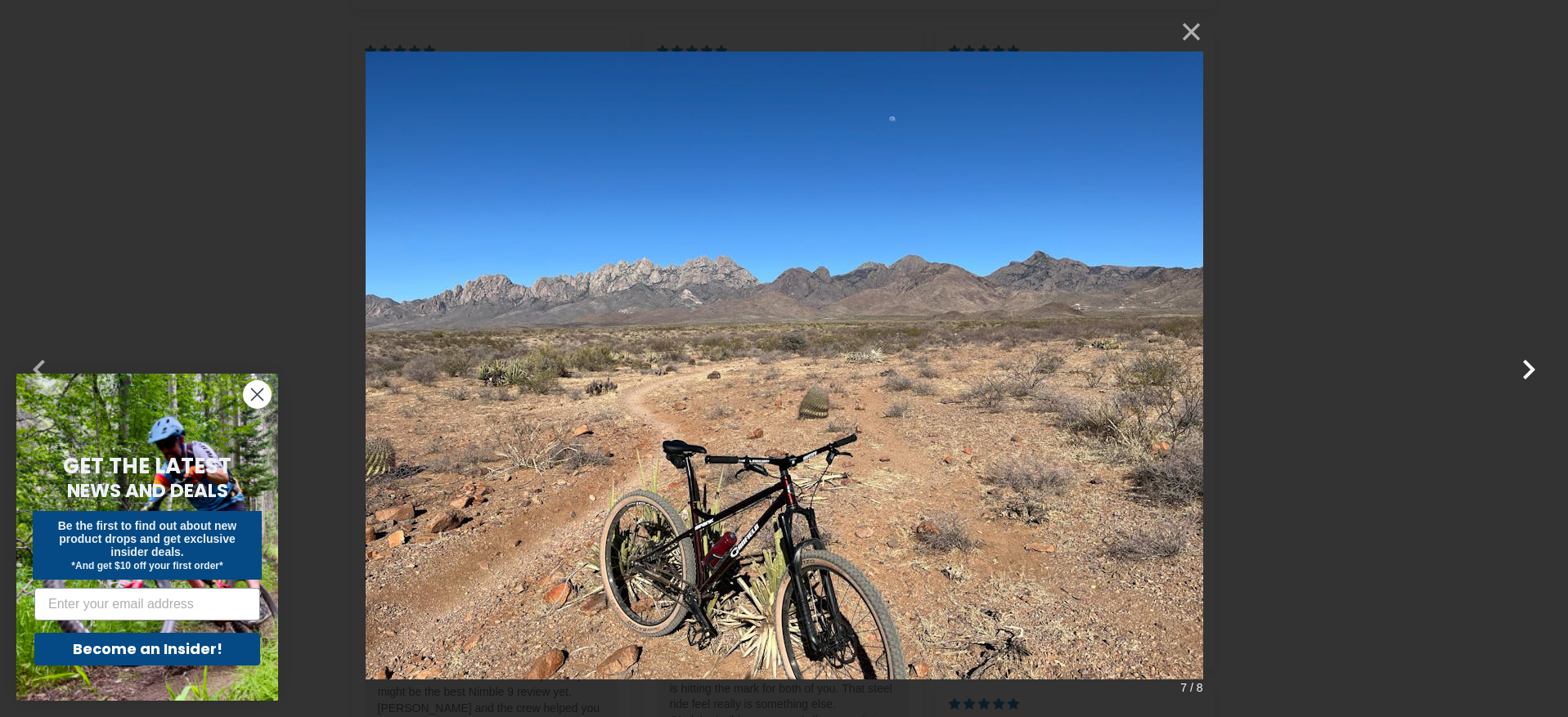
click at [1529, 364] on button "button" at bounding box center [1529, 359] width 40 height 40
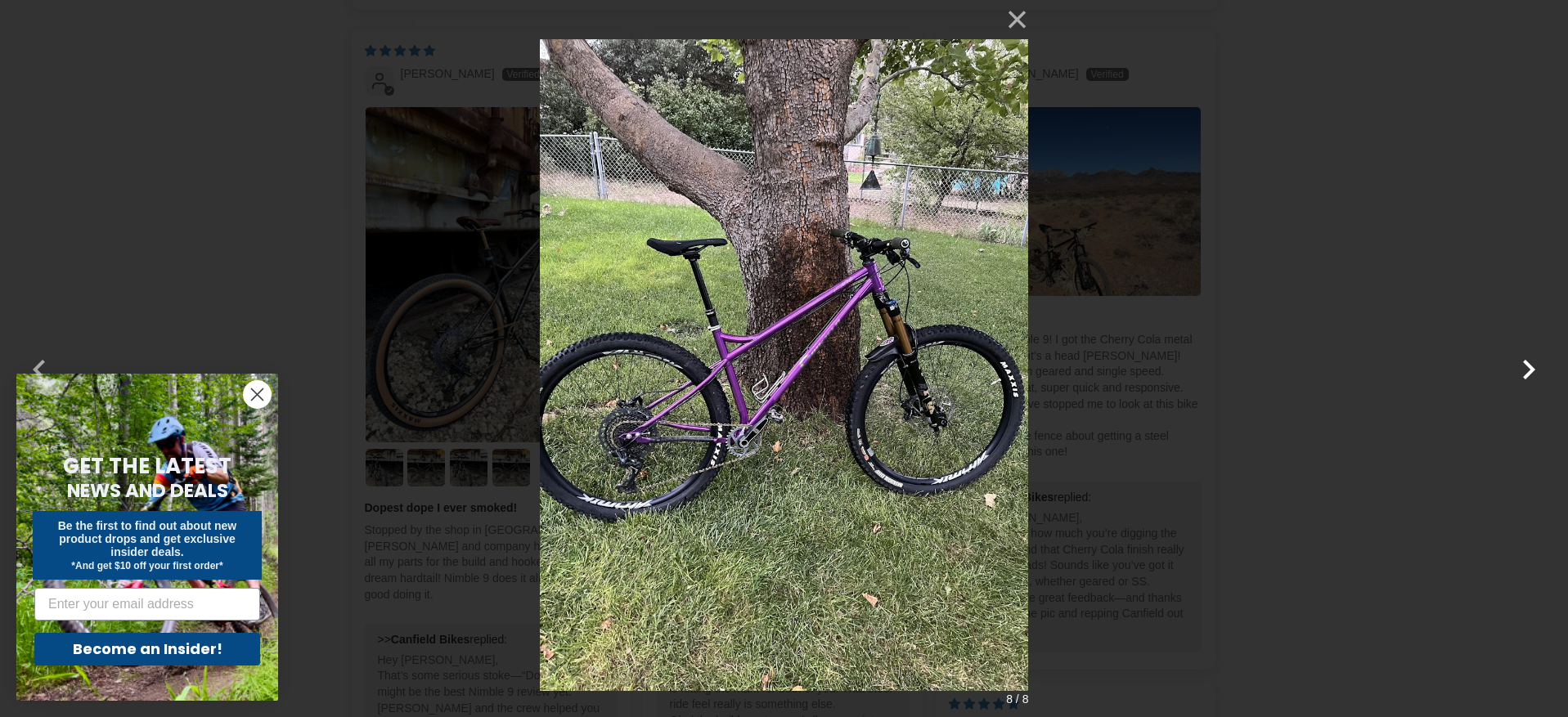
click at [1529, 364] on button "button" at bounding box center [1529, 359] width 40 height 40
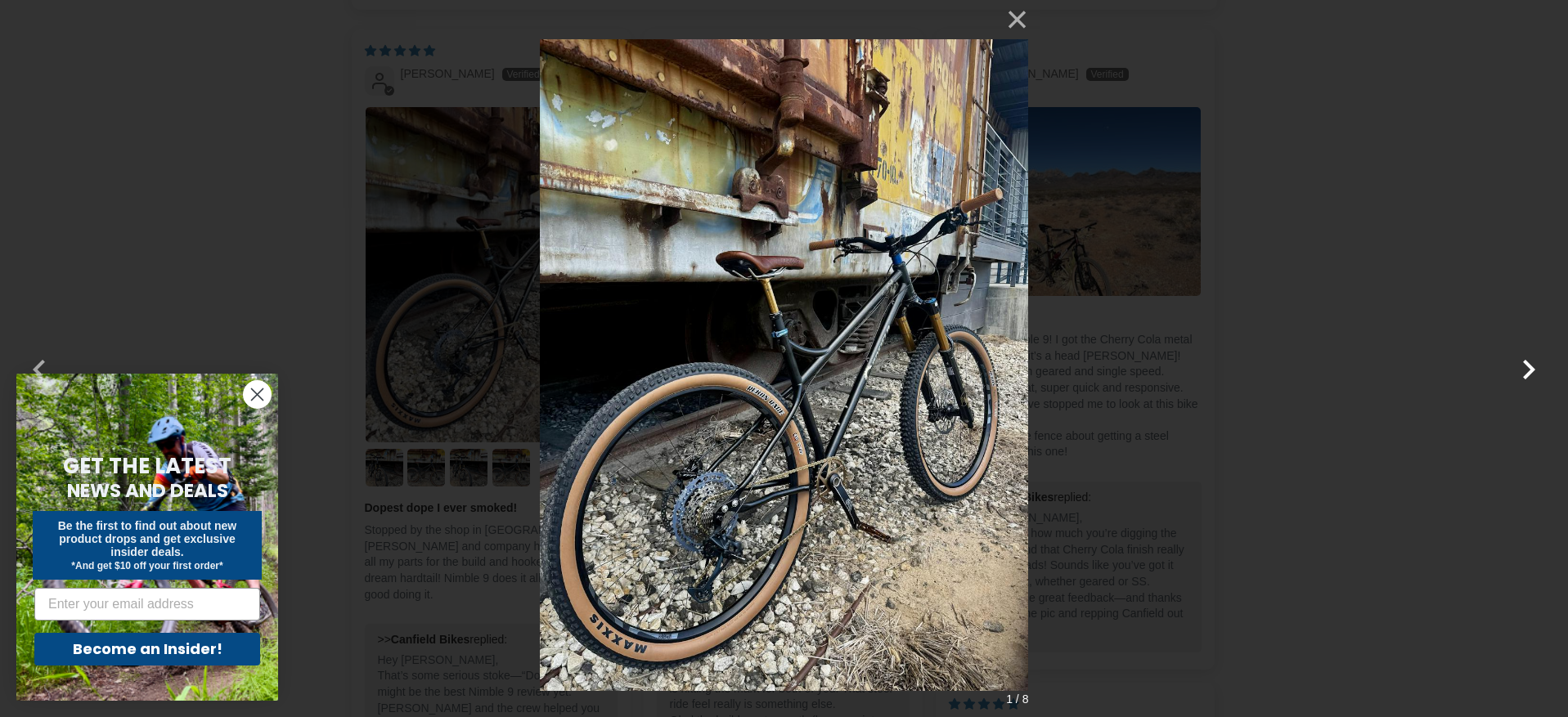
click at [1529, 364] on button "button" at bounding box center [1529, 359] width 40 height 40
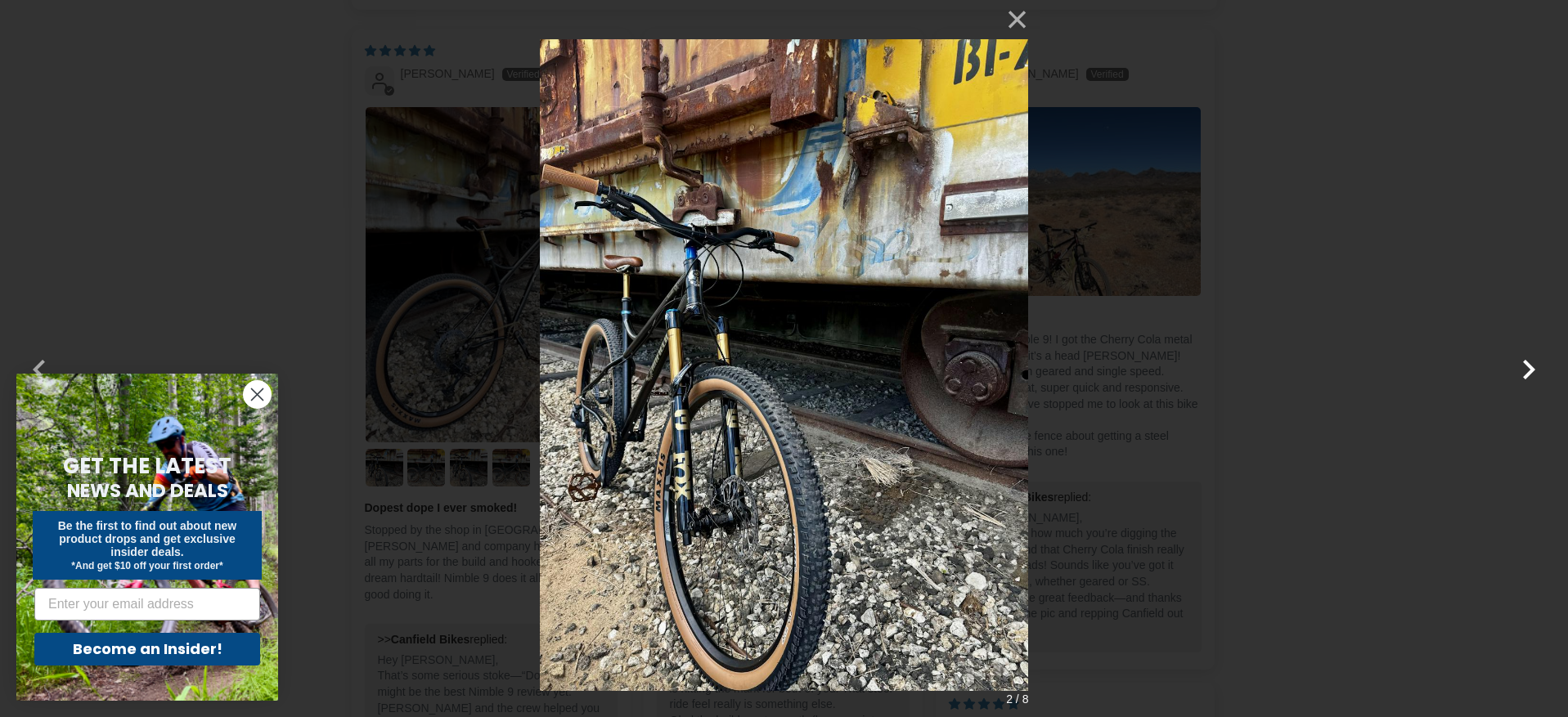
click at [1529, 364] on button "button" at bounding box center [1529, 359] width 40 height 40
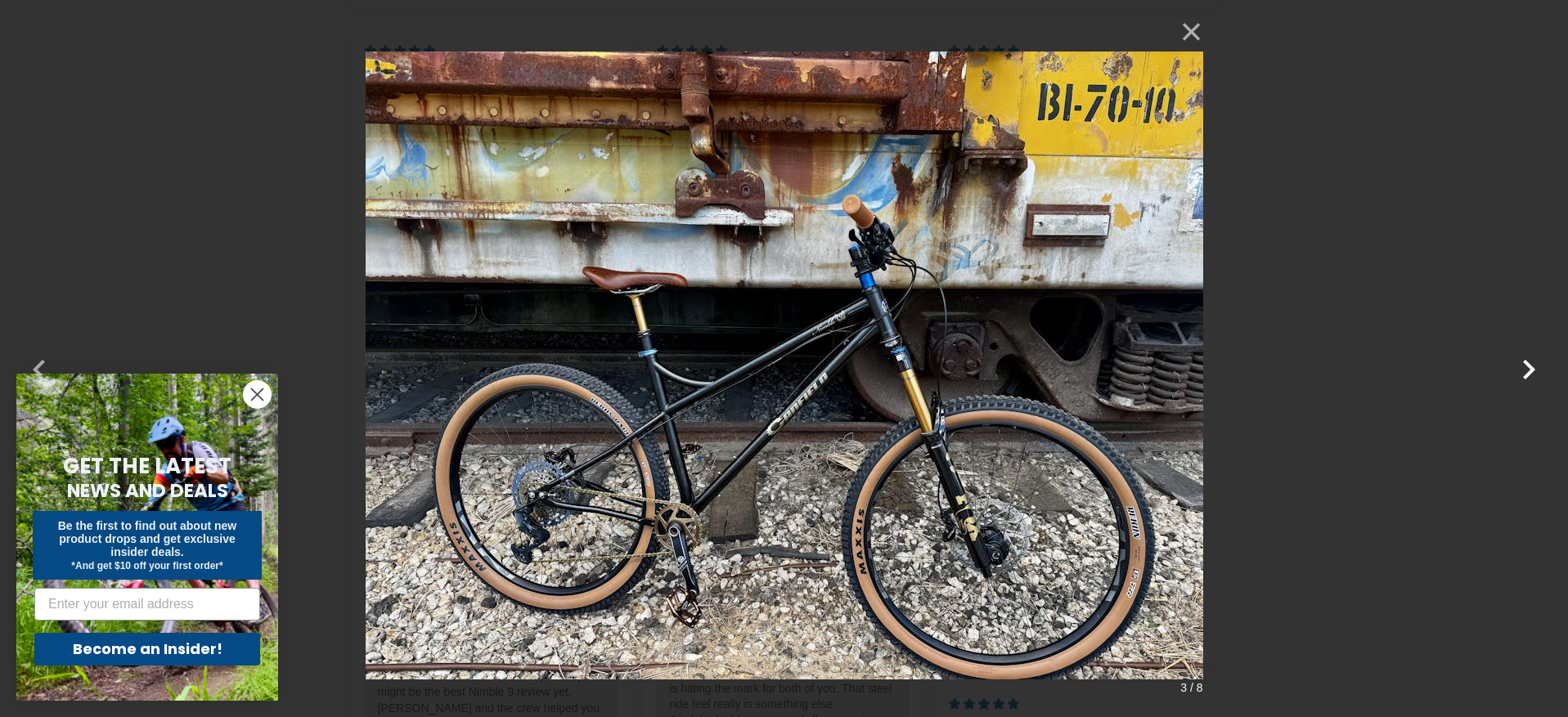
click at [1529, 364] on button "button" at bounding box center [1529, 359] width 40 height 40
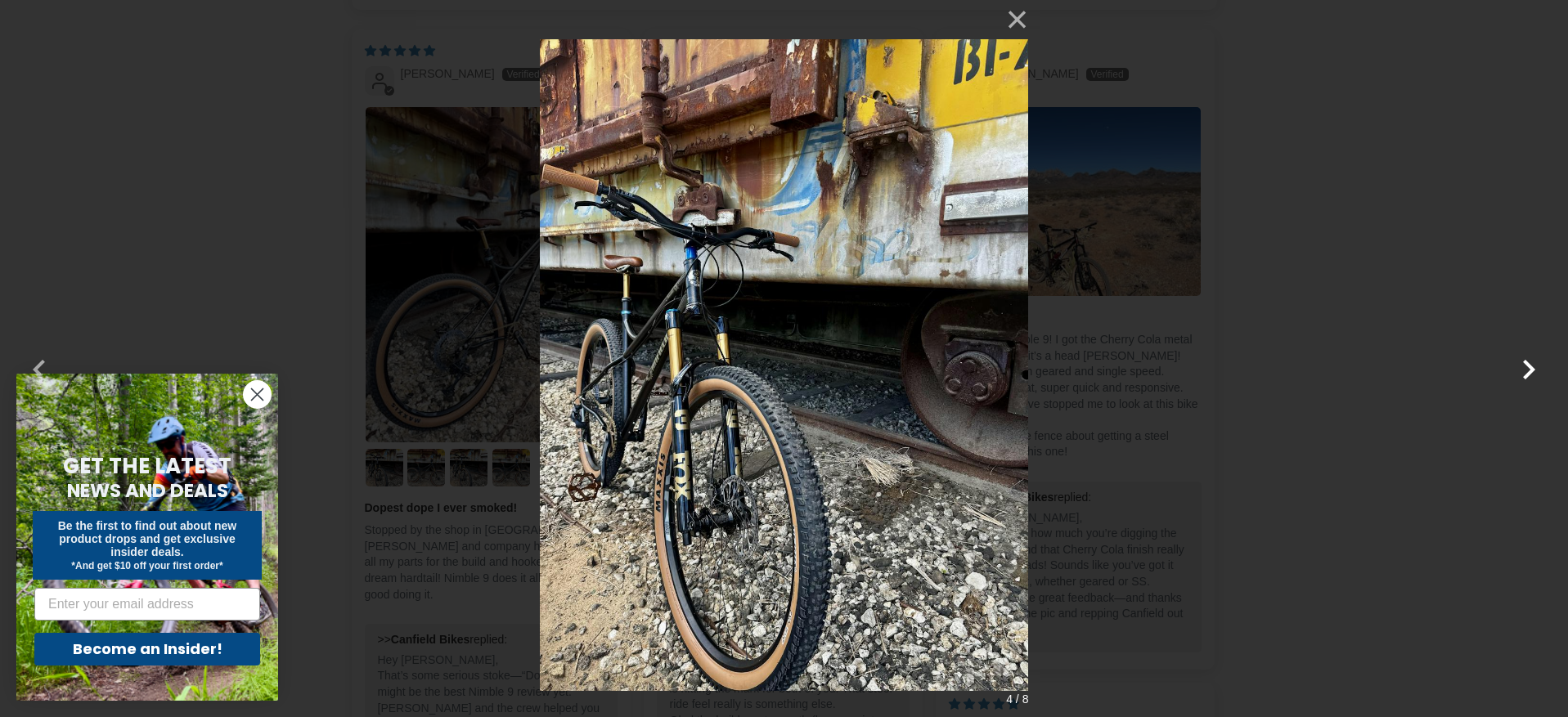
click at [1529, 364] on button "button" at bounding box center [1529, 359] width 40 height 40
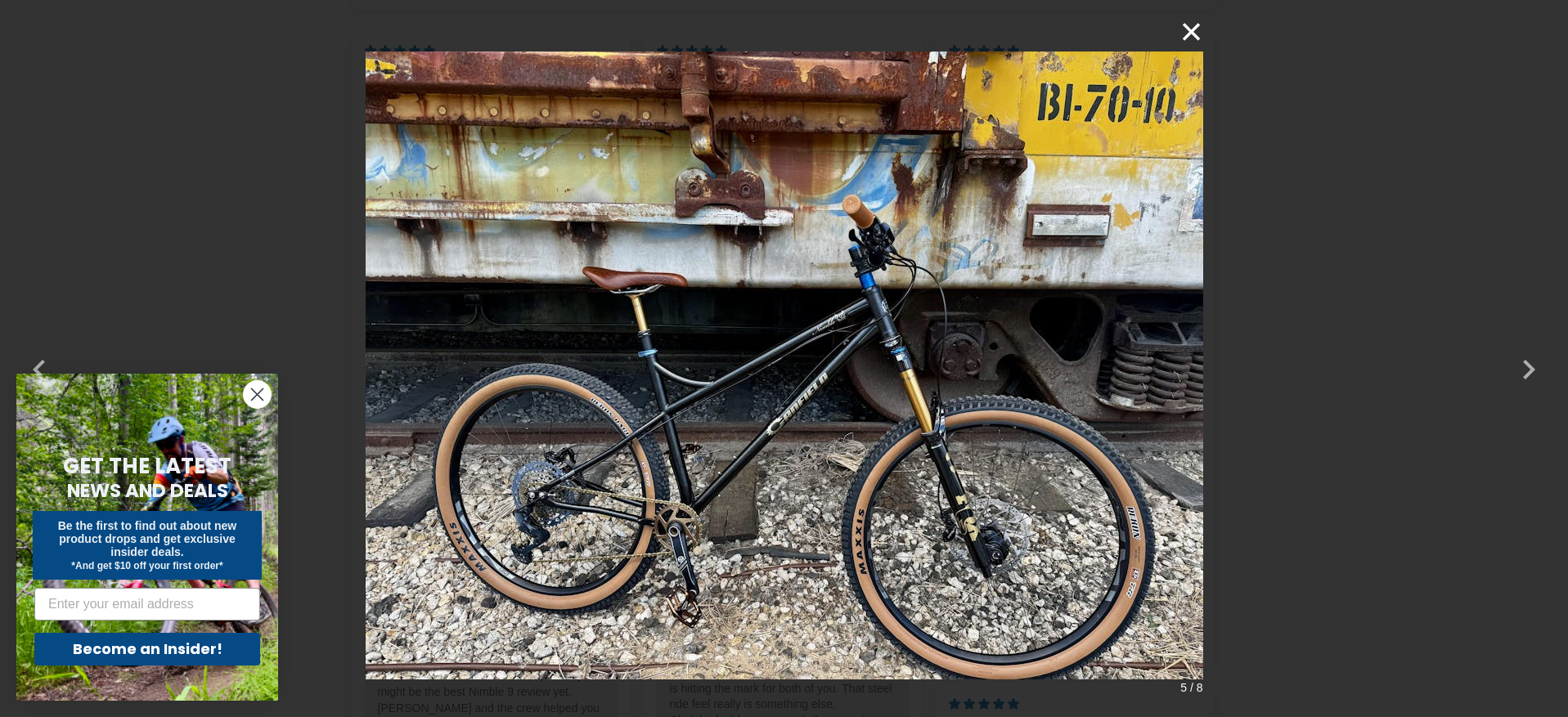
click at [1183, 37] on button "×" at bounding box center [1184, 32] width 40 height 40
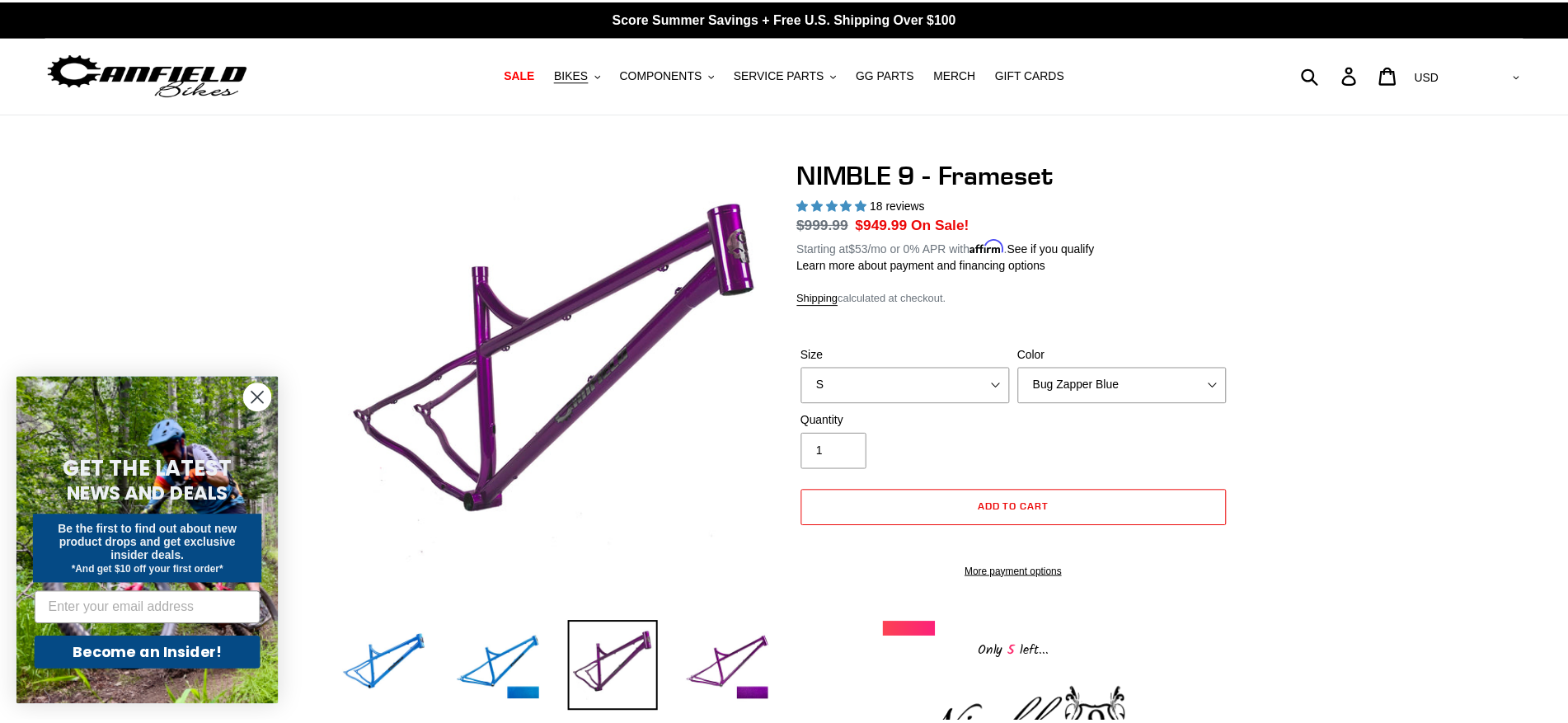
scroll to position [2600, 0]
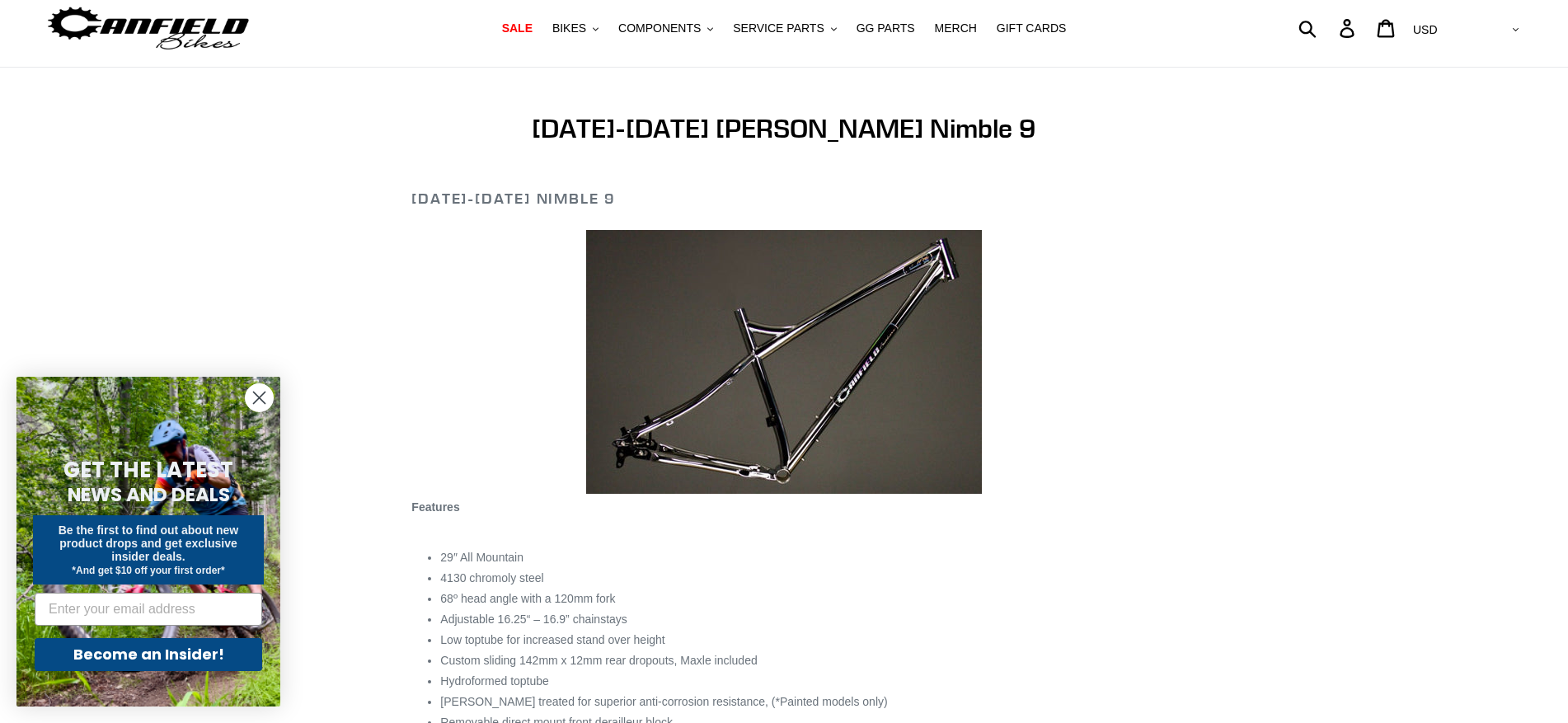
scroll to position [46, 0]
click at [700, 451] on img at bounding box center [784, 362] width 396 height 264
